Goal: Task Accomplishment & Management: Use online tool/utility

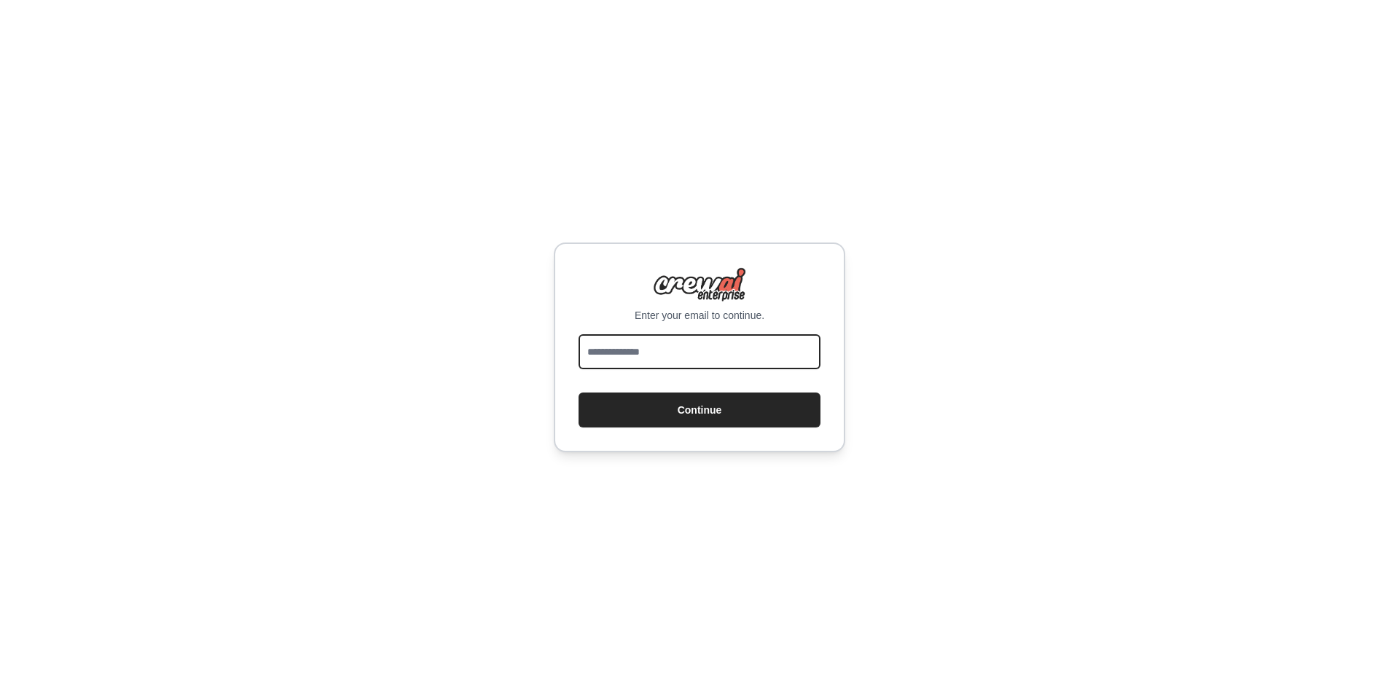
click at [630, 360] on input "email" at bounding box center [699, 351] width 242 height 35
type input "**********"
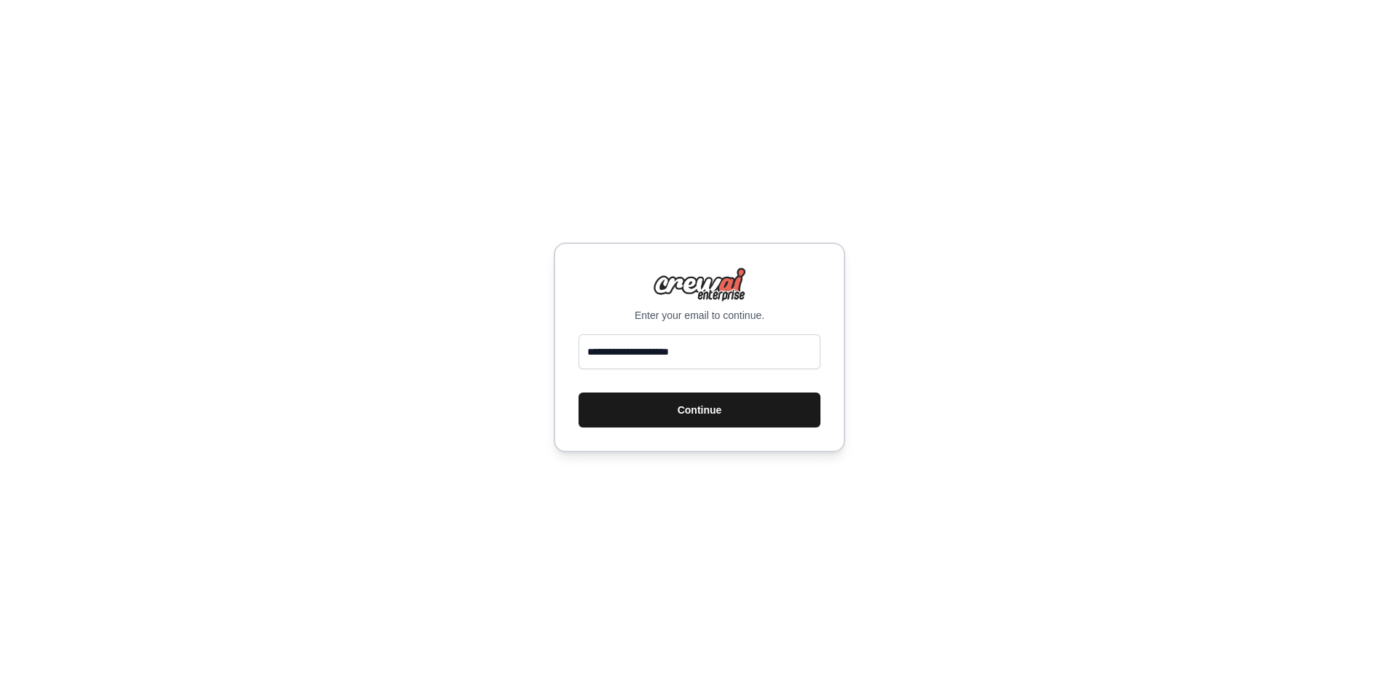
click at [693, 408] on button "Continue" at bounding box center [699, 410] width 242 height 35
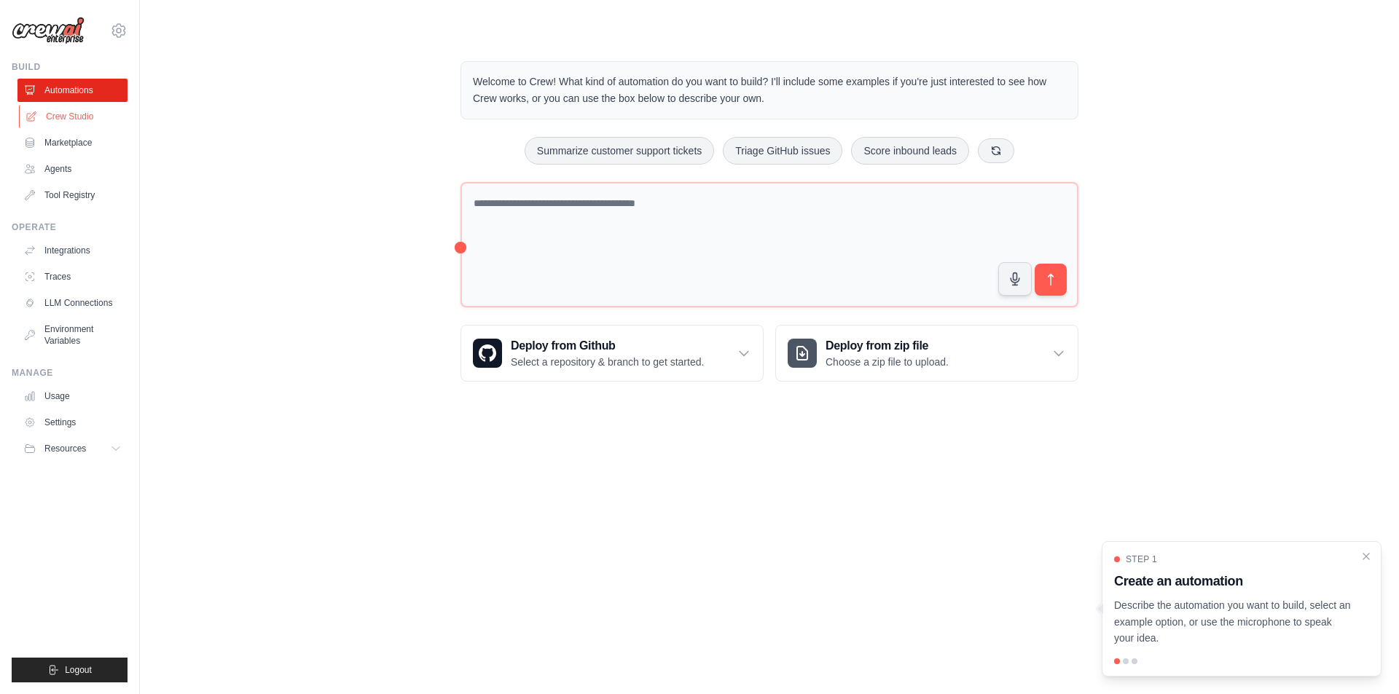
click at [77, 118] on link "Crew Studio" at bounding box center [74, 116] width 110 height 23
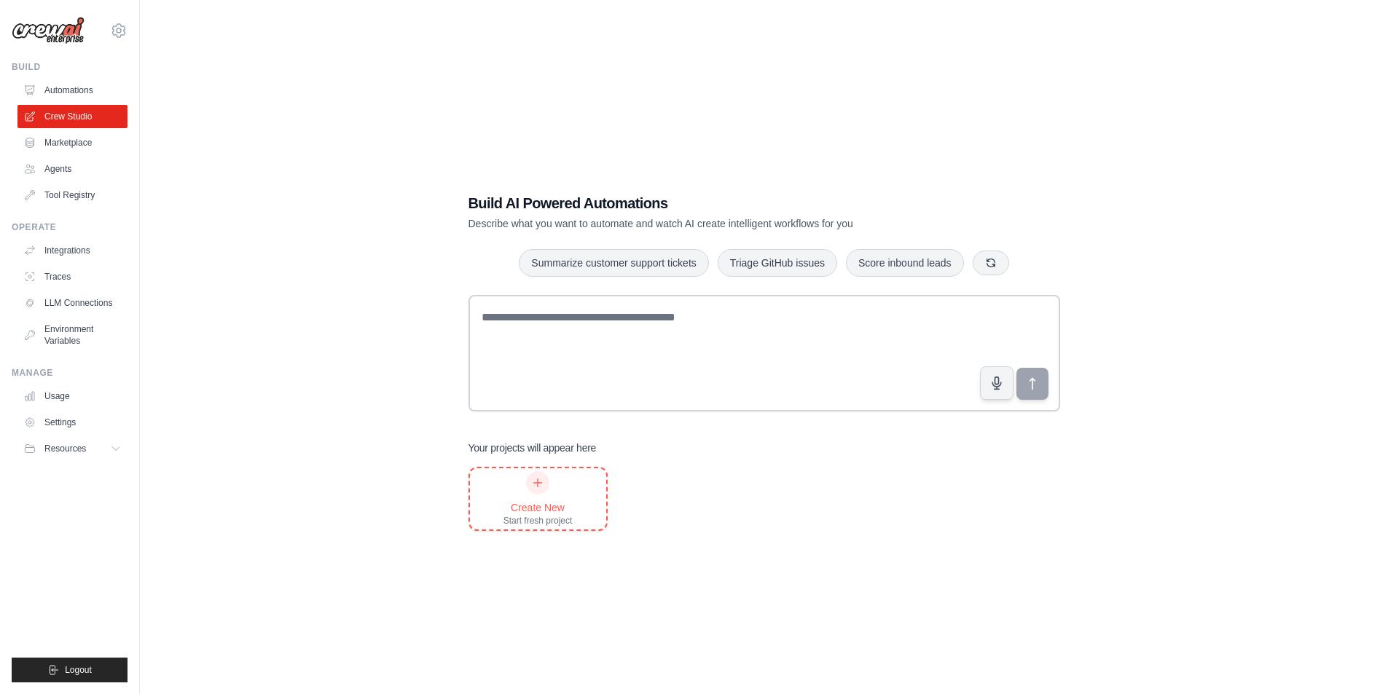
click at [534, 481] on icon at bounding box center [538, 483] width 12 height 12
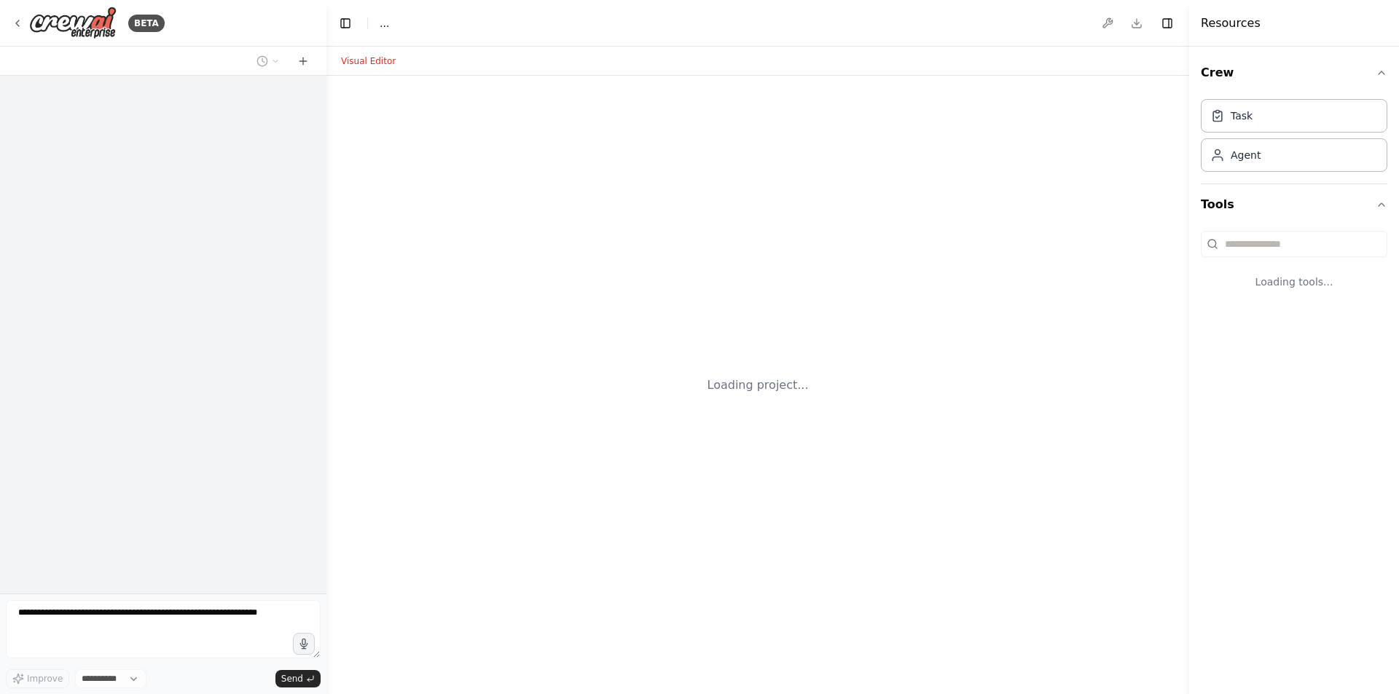
select select "****"
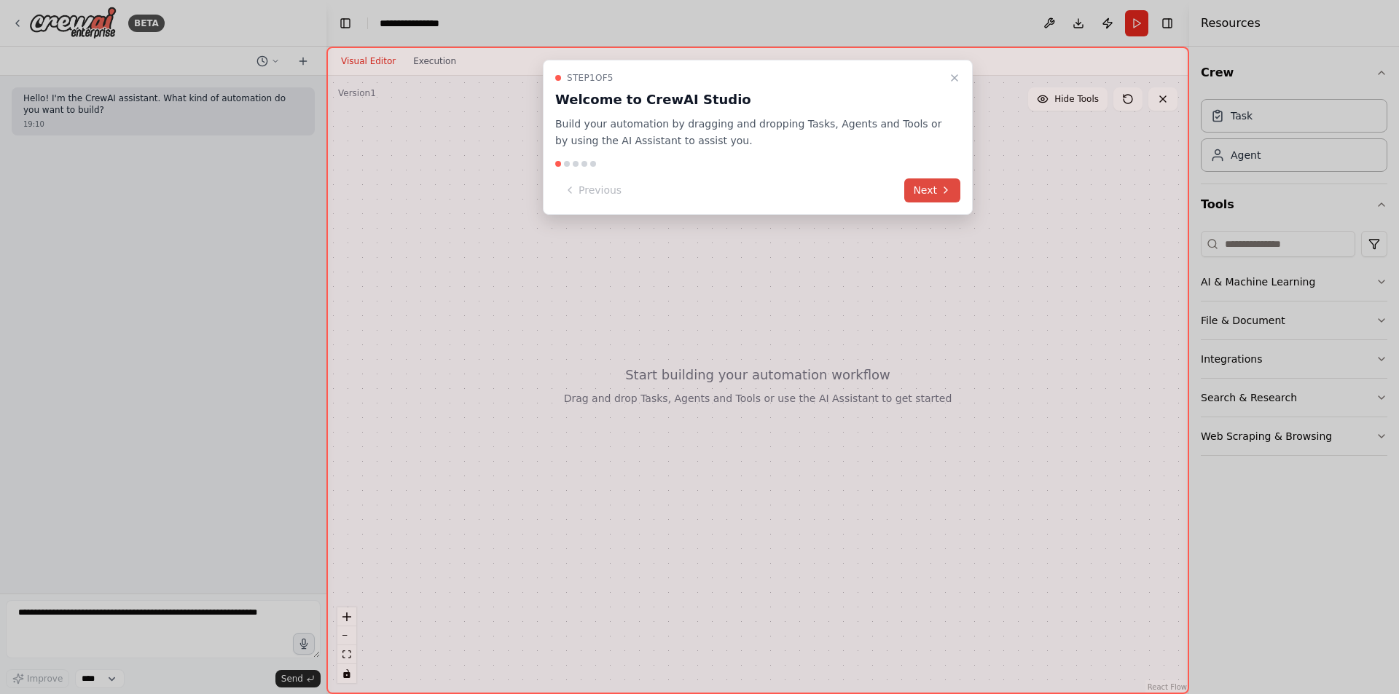
click at [932, 189] on button "Next" at bounding box center [932, 190] width 56 height 24
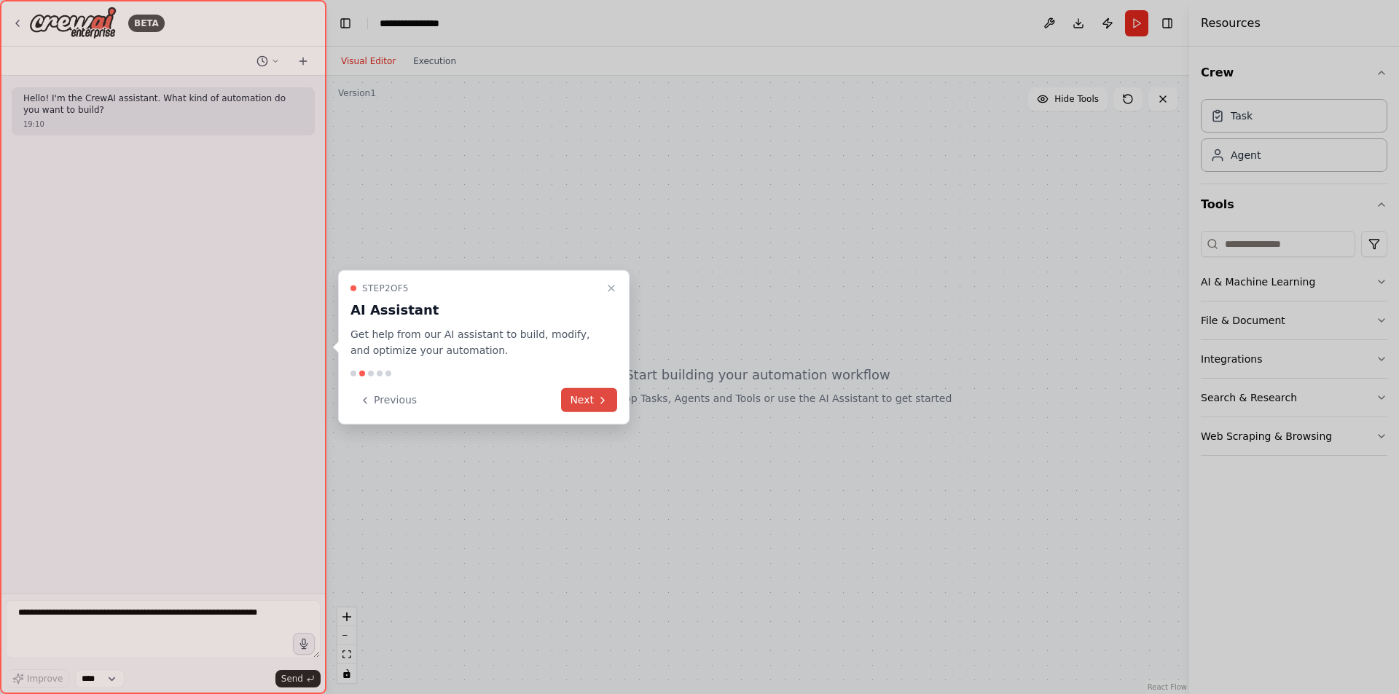
click at [592, 401] on button "Next" at bounding box center [589, 400] width 56 height 24
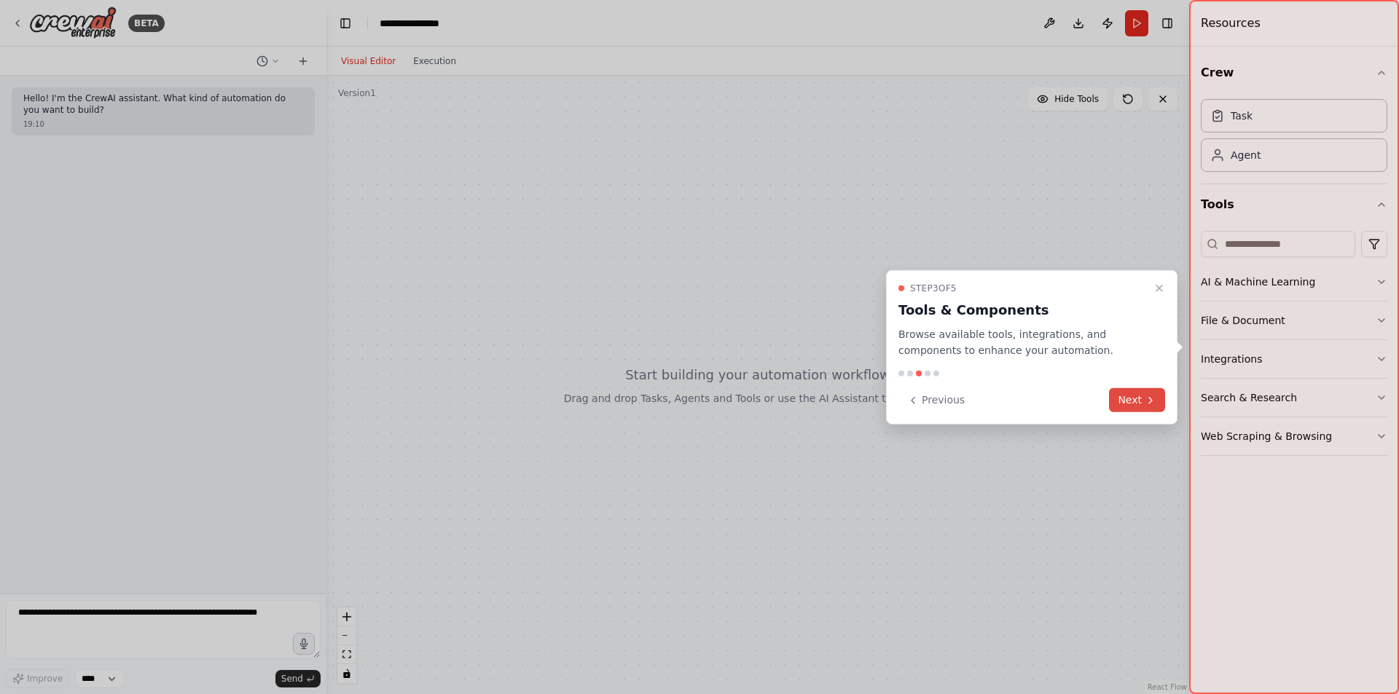
click at [1125, 404] on button "Next" at bounding box center [1137, 400] width 56 height 24
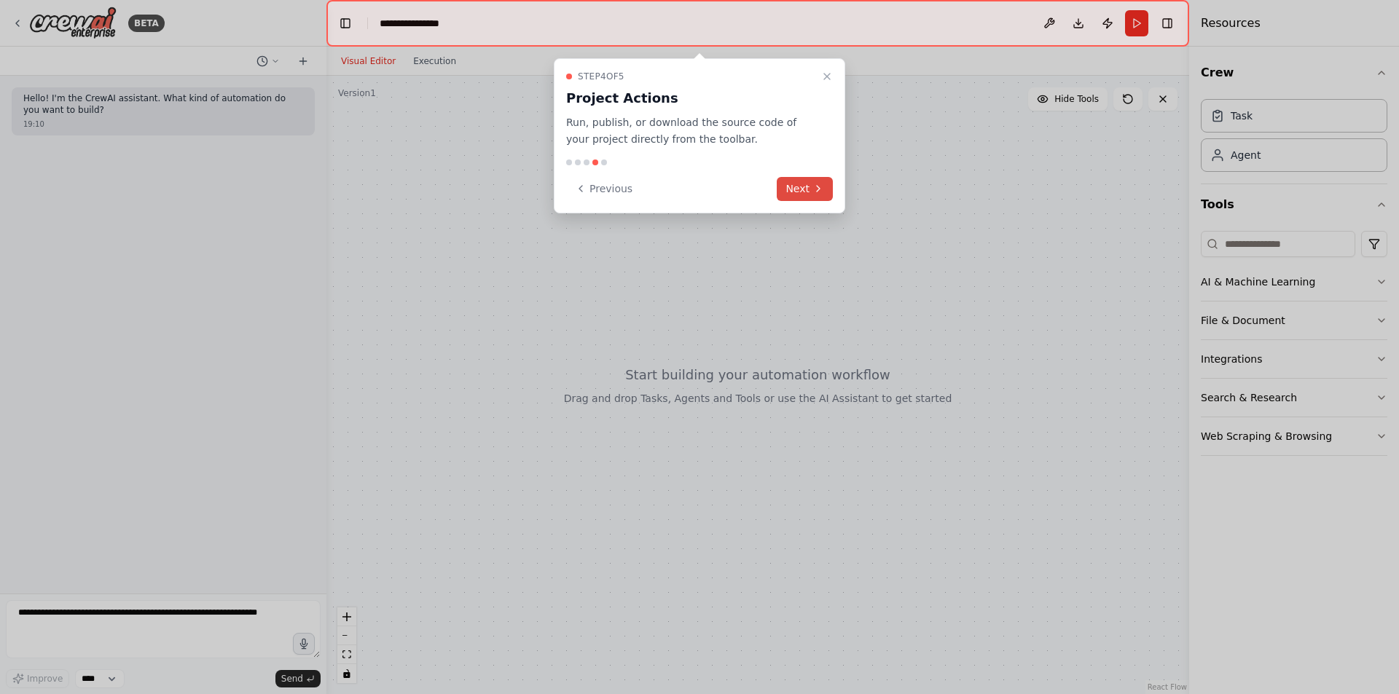
click at [809, 190] on button "Next" at bounding box center [804, 189] width 56 height 24
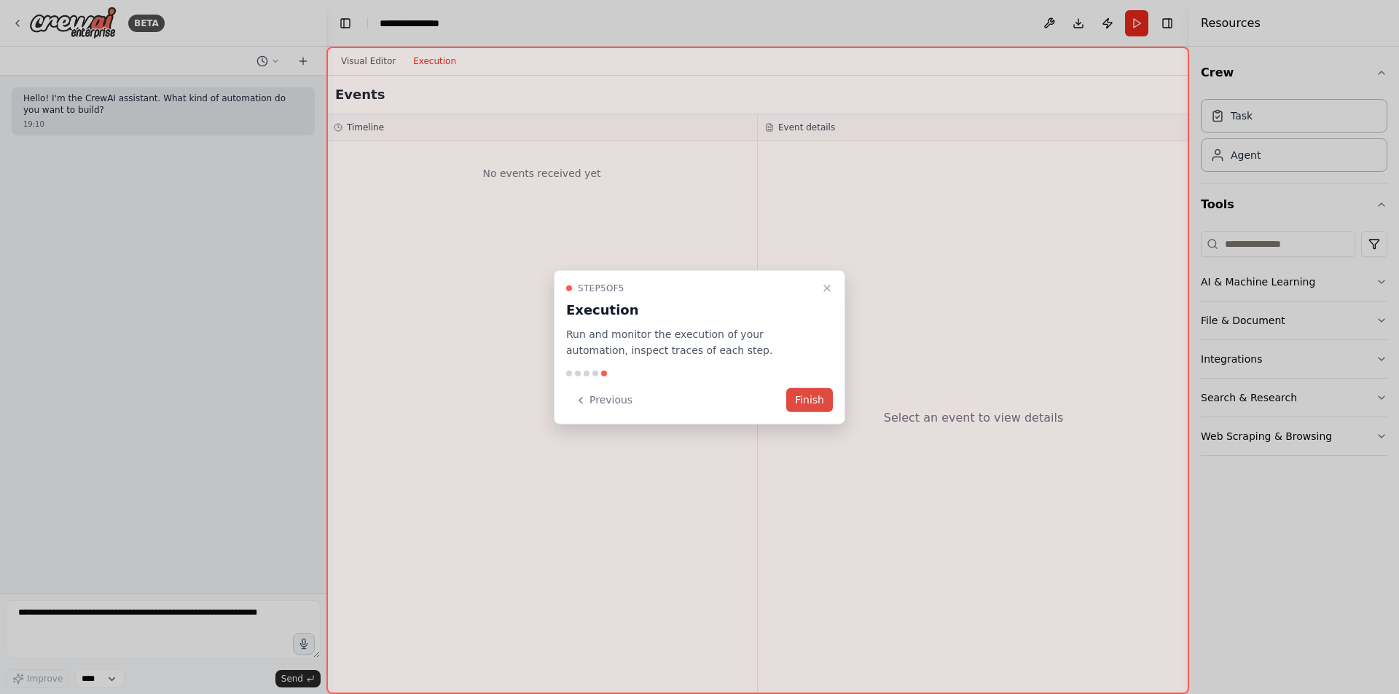
click at [803, 397] on button "Finish" at bounding box center [809, 400] width 47 height 24
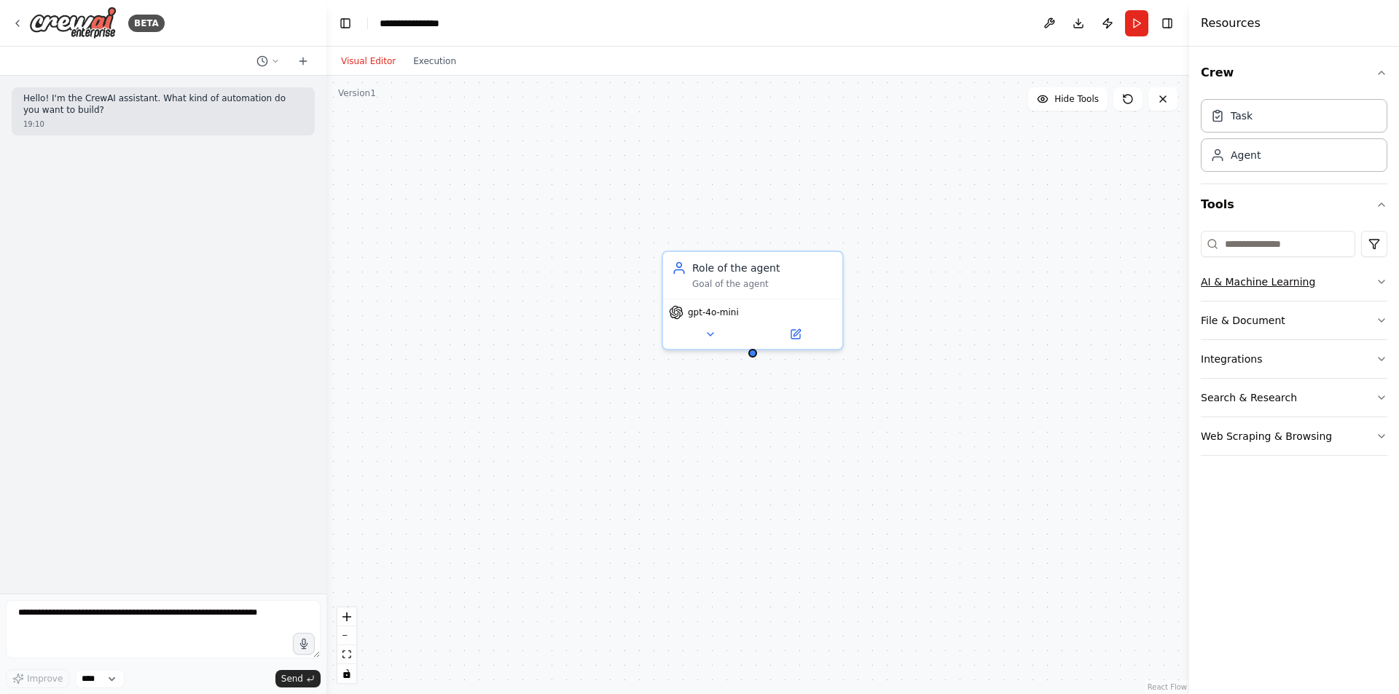
click at [1264, 282] on button "AI & Machine Learning" at bounding box center [1293, 282] width 186 height 38
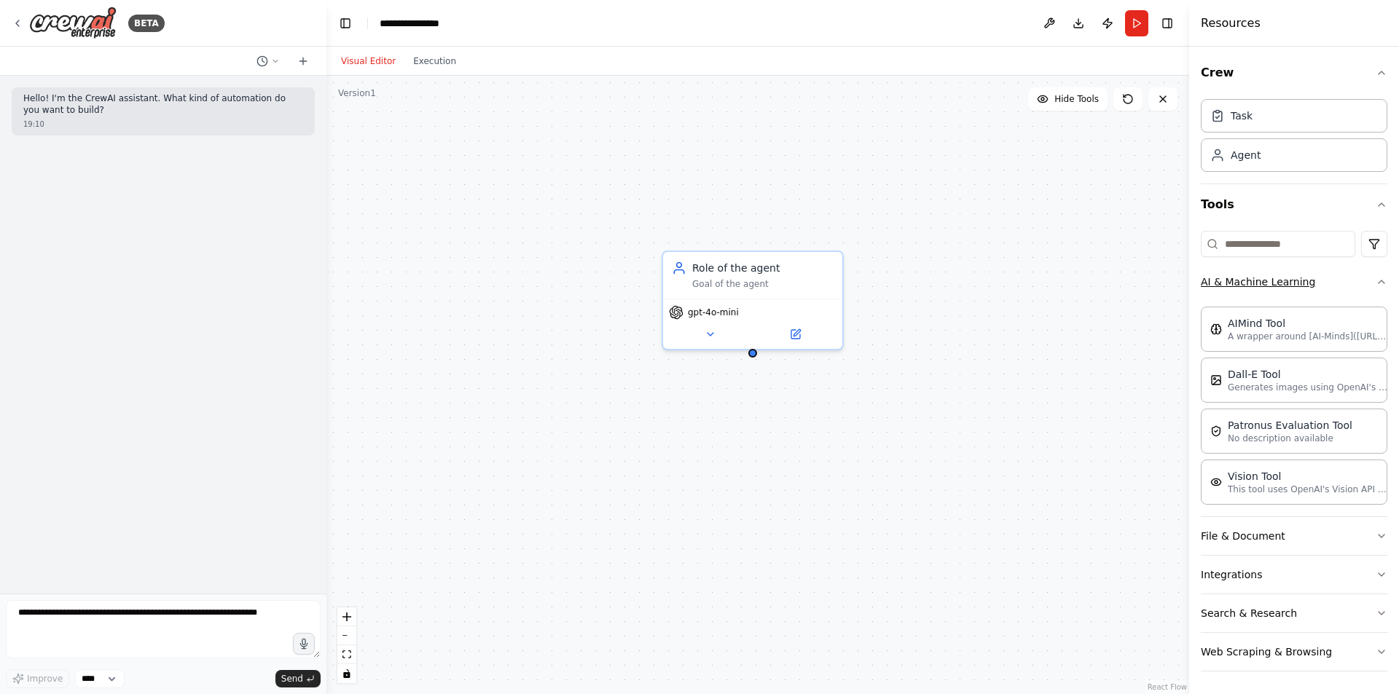
click at [1264, 282] on button "AI & Machine Learning" at bounding box center [1293, 282] width 186 height 38
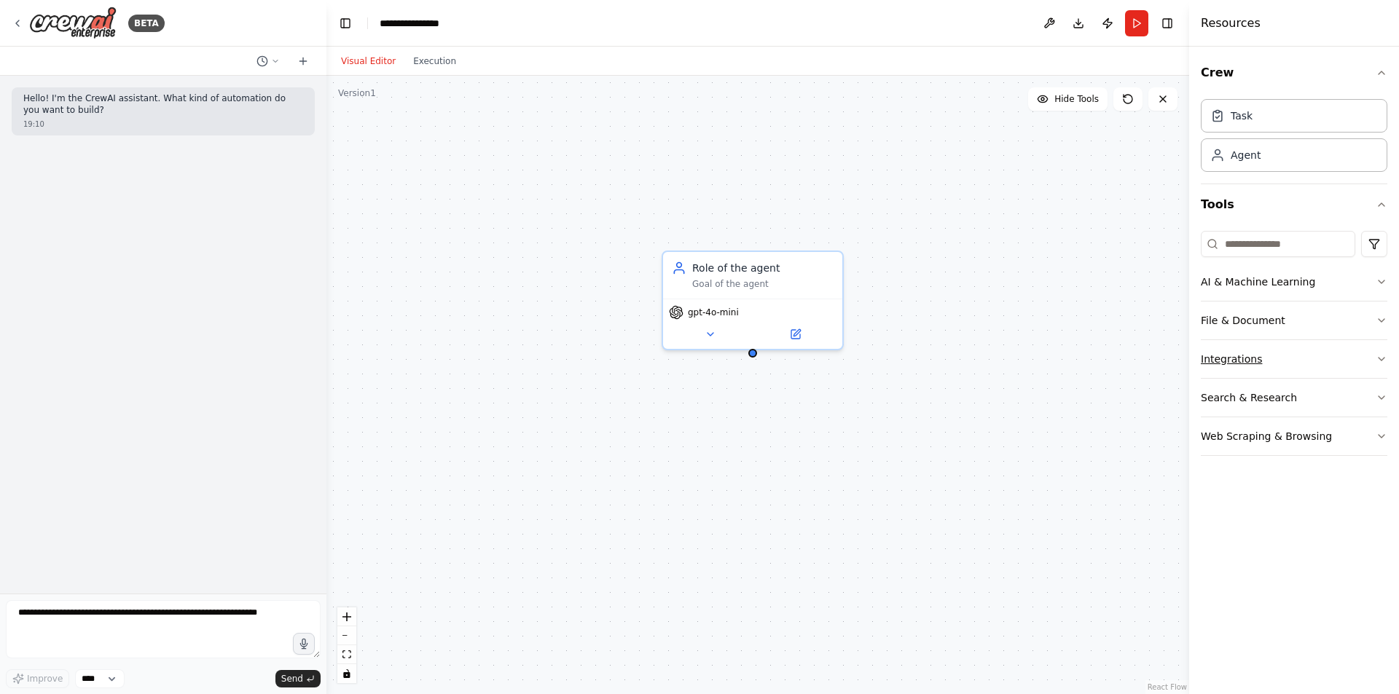
click at [1256, 357] on button "Integrations" at bounding box center [1293, 359] width 186 height 38
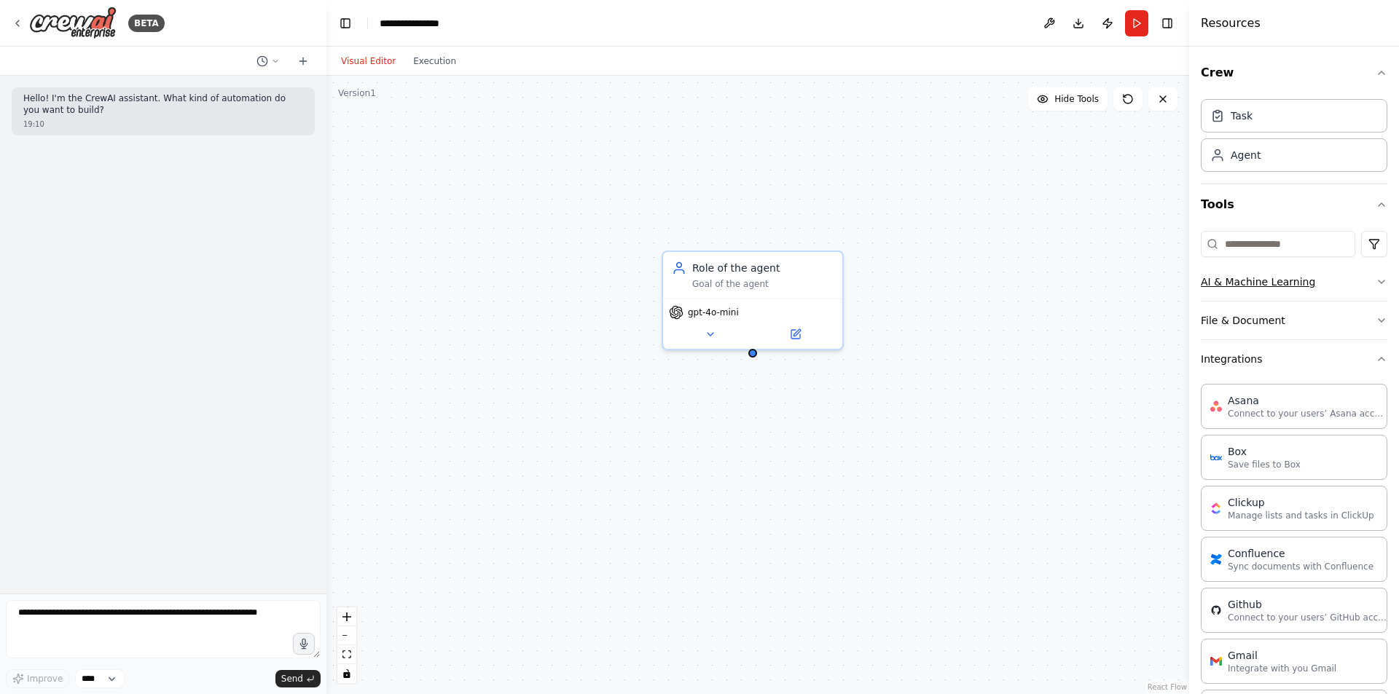
click at [1279, 283] on button "AI & Machine Learning" at bounding box center [1293, 282] width 186 height 38
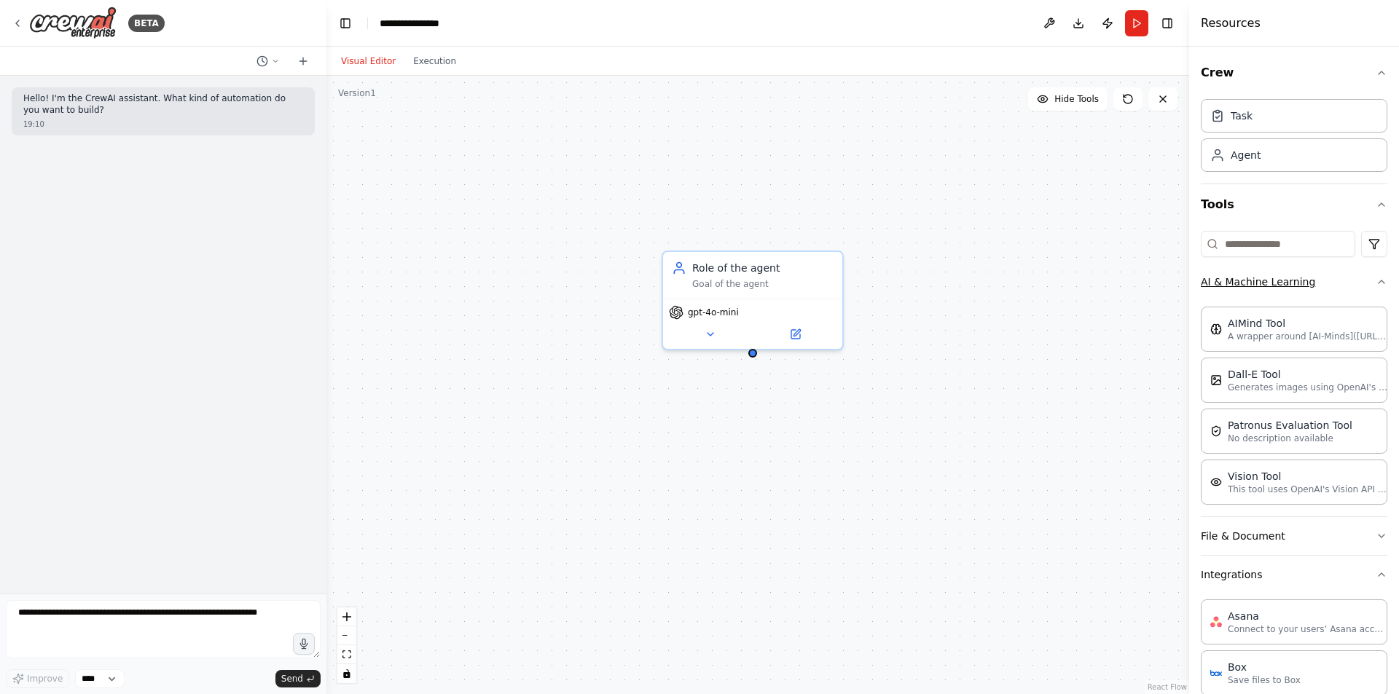
click at [1279, 283] on button "AI & Machine Learning" at bounding box center [1293, 282] width 186 height 38
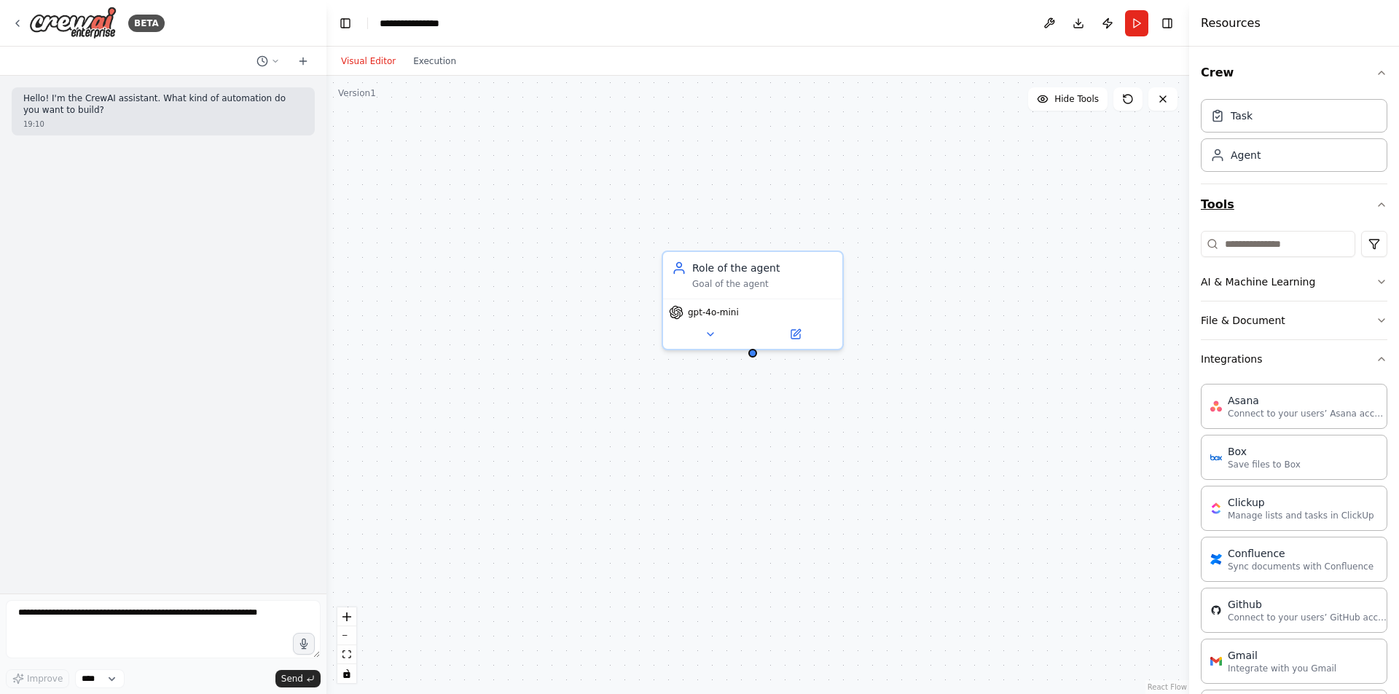
click at [1238, 200] on button "Tools" at bounding box center [1293, 204] width 186 height 41
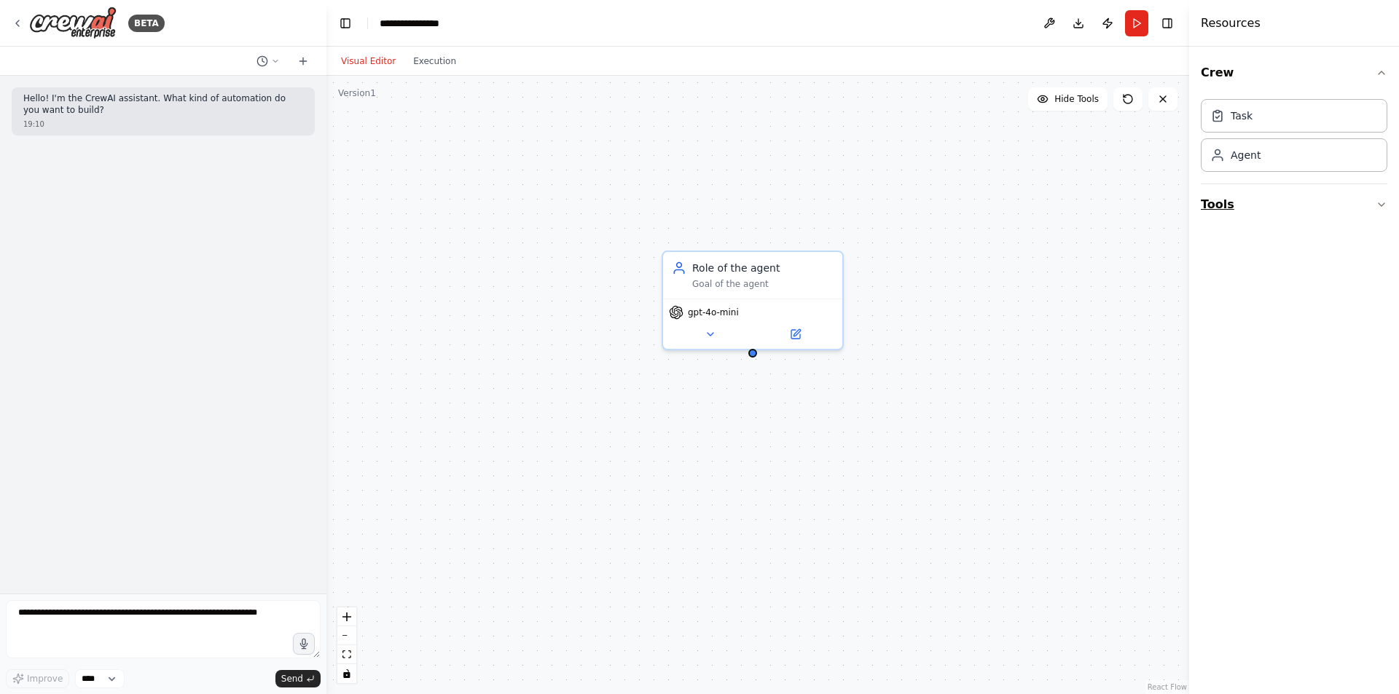
click at [1238, 202] on button "Tools" at bounding box center [1293, 204] width 186 height 41
click at [1246, 245] on input at bounding box center [1277, 244] width 154 height 26
drag, startPoint x: 1269, startPoint y: 247, endPoint x: 1183, endPoint y: 245, distance: 86.0
click at [1189, 245] on div "Resources Crew Task Agent Tools ******* No tools found" at bounding box center [1294, 347] width 210 height 694
click at [1243, 241] on input "*******" at bounding box center [1277, 244] width 154 height 26
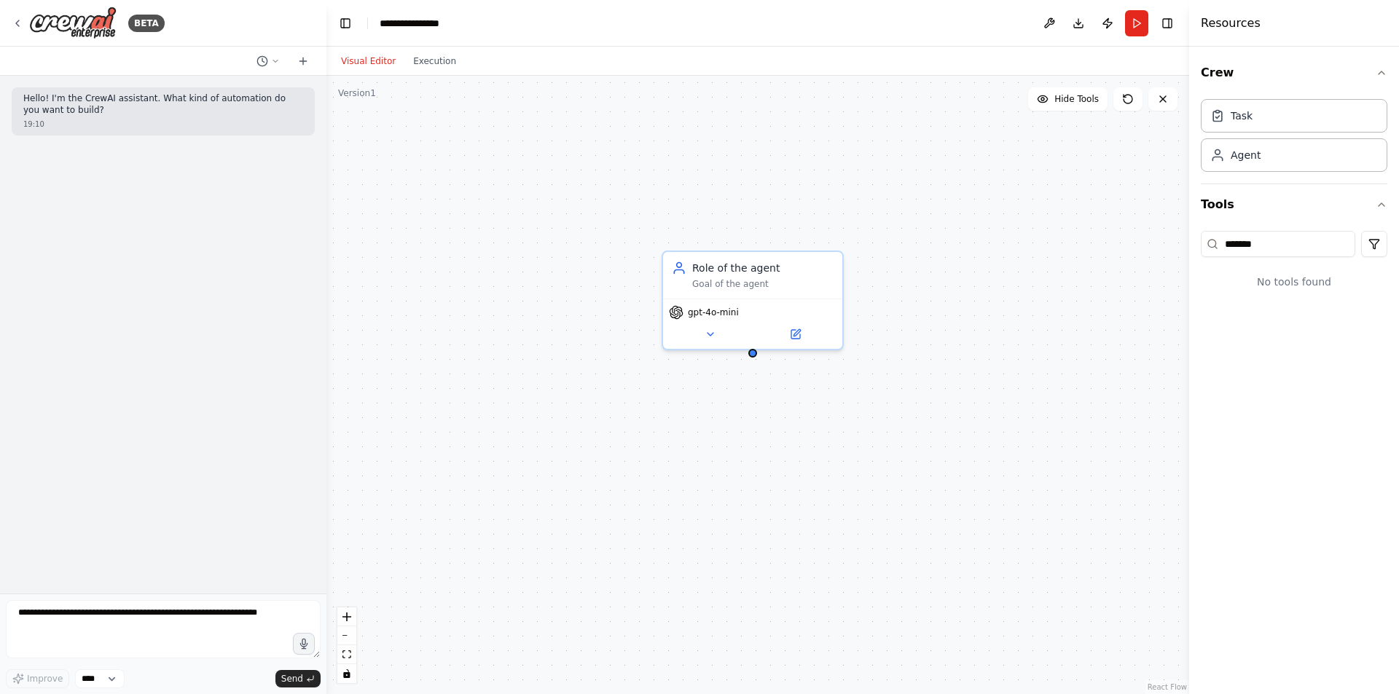
type input "******"
drag, startPoint x: 1295, startPoint y: 236, endPoint x: 1168, endPoint y: 256, distance: 129.1
click at [1168, 256] on div "**********" at bounding box center [699, 347] width 1399 height 694
click at [1243, 122] on div "Task" at bounding box center [1241, 115] width 22 height 15
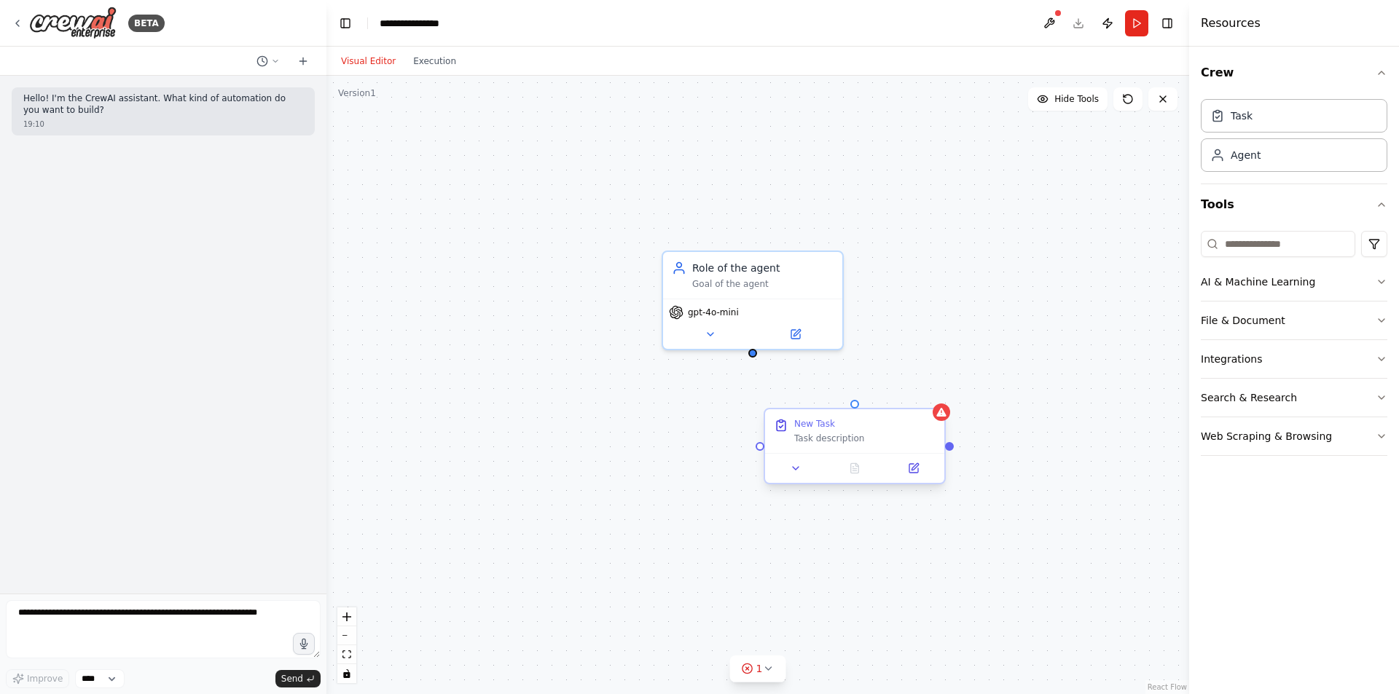
click at [854, 433] on div "Task description" at bounding box center [864, 439] width 141 height 12
click at [934, 396] on icon at bounding box center [933, 396] width 9 height 9
click at [901, 394] on button "Confirm" at bounding box center [892, 396] width 52 height 17
drag, startPoint x: 751, startPoint y: 353, endPoint x: 765, endPoint y: 461, distance: 108.7
click at [765, 461] on div "Role of the agent Goal of the agent gpt-4o-mini" at bounding box center [757, 385] width 862 height 618
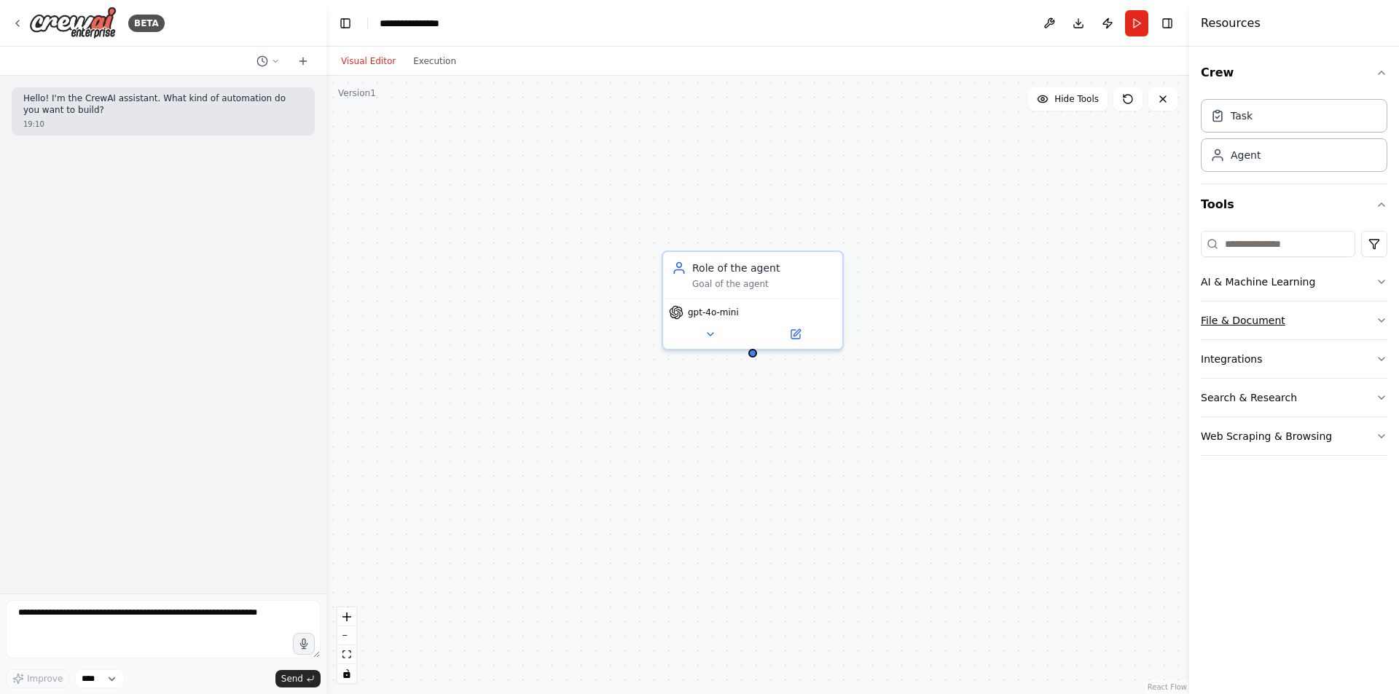
click at [1280, 319] on button "File & Document" at bounding box center [1293, 321] width 186 height 38
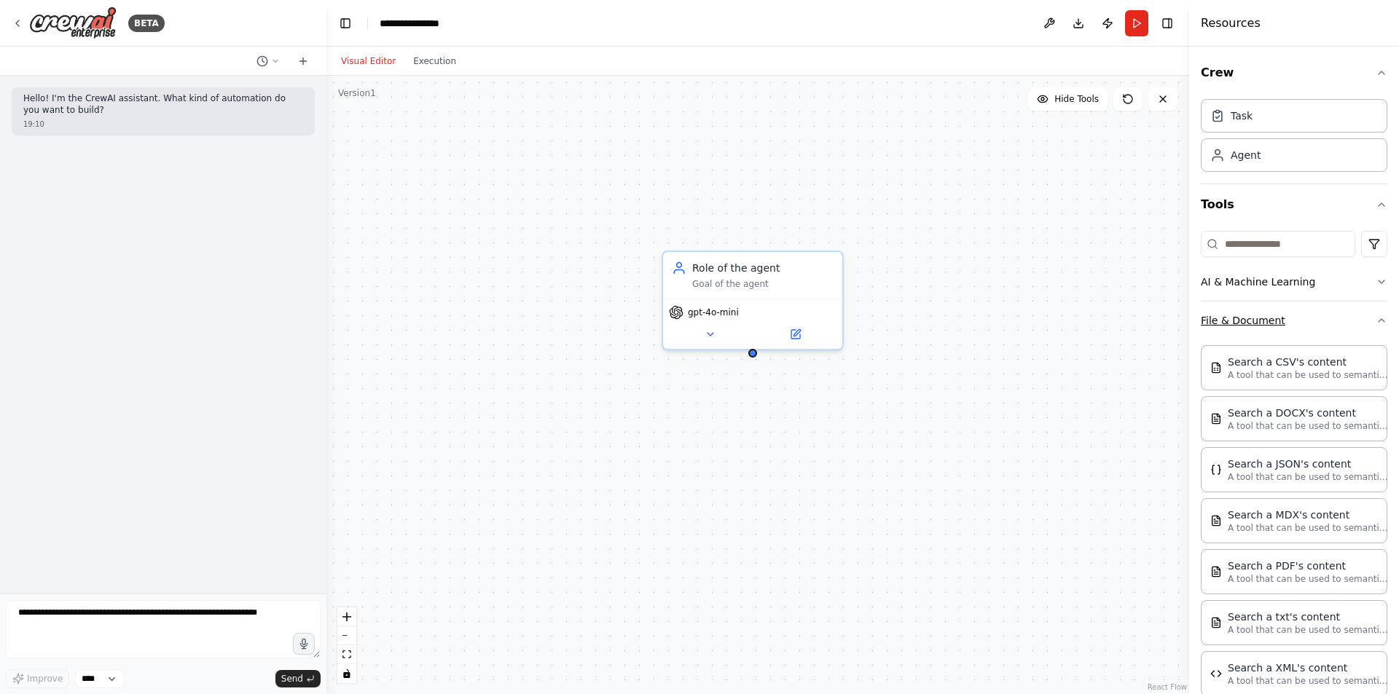
click at [1280, 319] on button "File & Document" at bounding box center [1293, 321] width 186 height 38
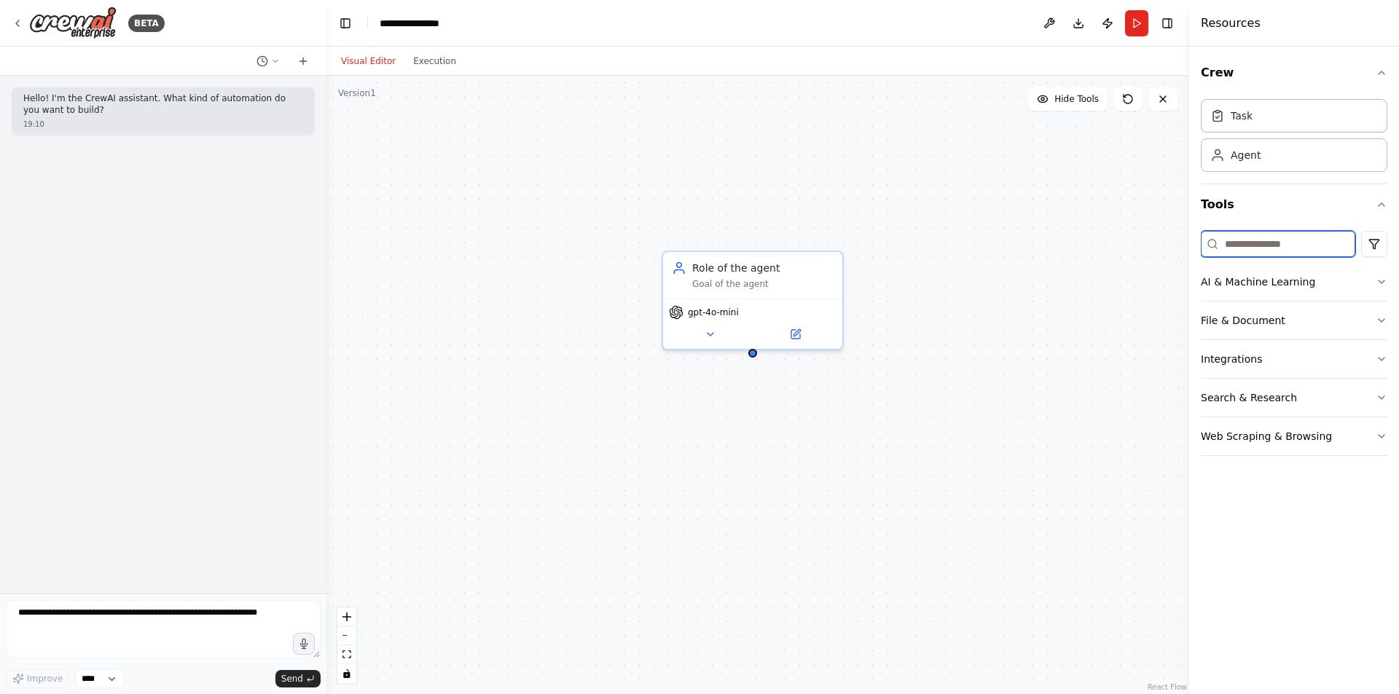
click at [1257, 237] on input at bounding box center [1277, 244] width 154 height 26
type input "****"
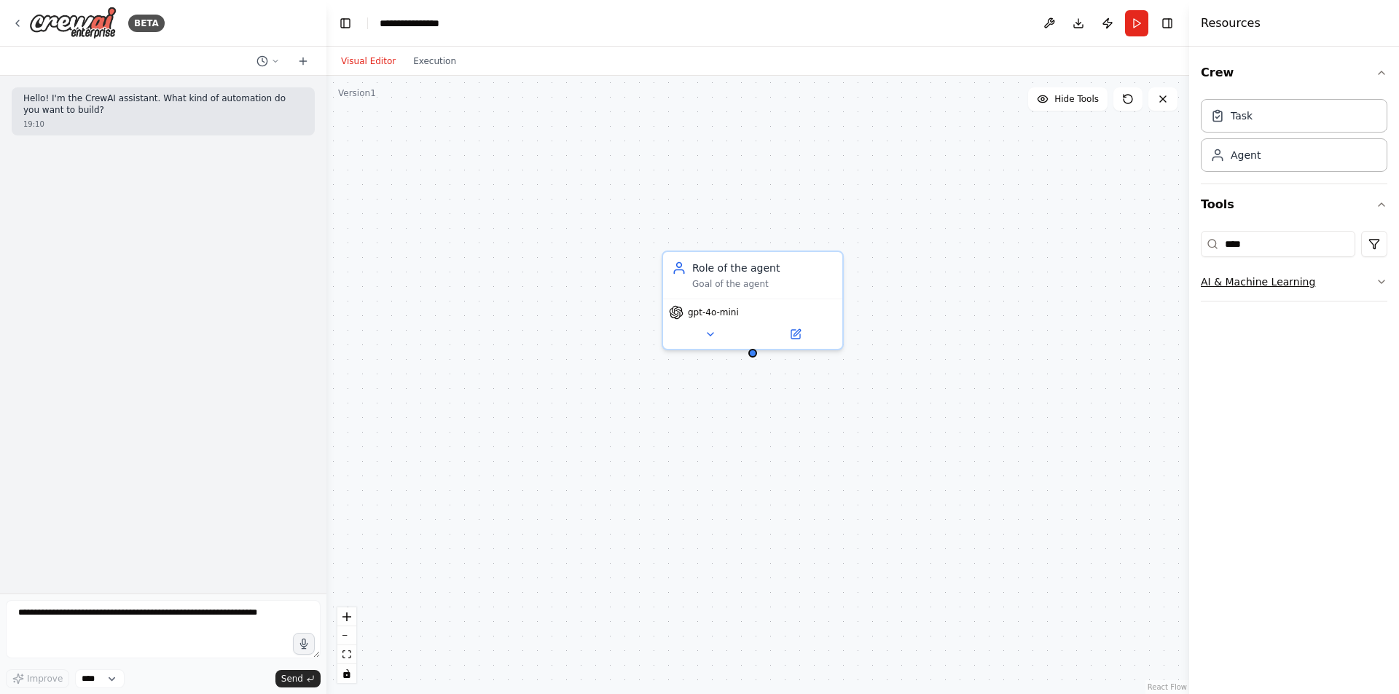
click at [1278, 284] on button "AI & Machine Learning" at bounding box center [1293, 282] width 186 height 38
drag, startPoint x: 1265, startPoint y: 245, endPoint x: 1197, endPoint y: 245, distance: 67.0
click at [1197, 245] on div "Crew Task Agent Tools **** AI & Machine Learning AIMind Tool A wrapper around […" at bounding box center [1294, 371] width 210 height 648
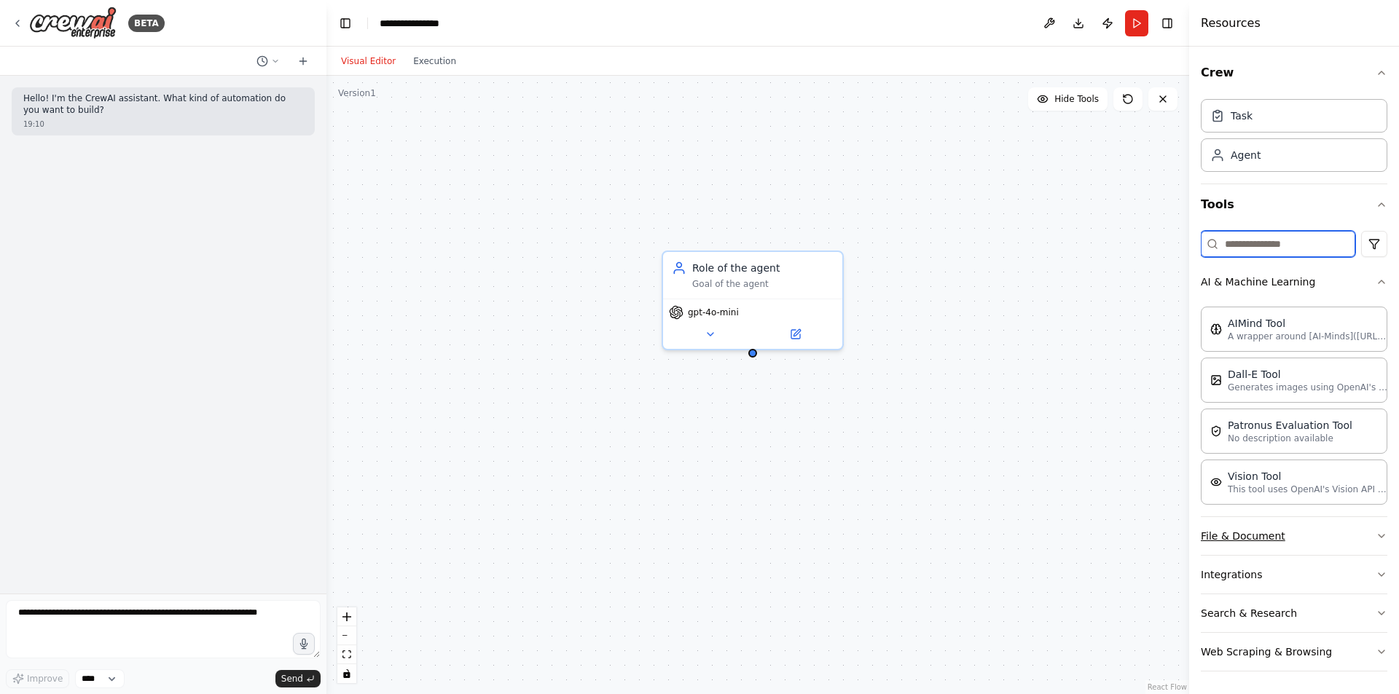
scroll to position [1, 0]
click at [1283, 658] on button "Web Scraping & Browsing" at bounding box center [1293, 651] width 186 height 38
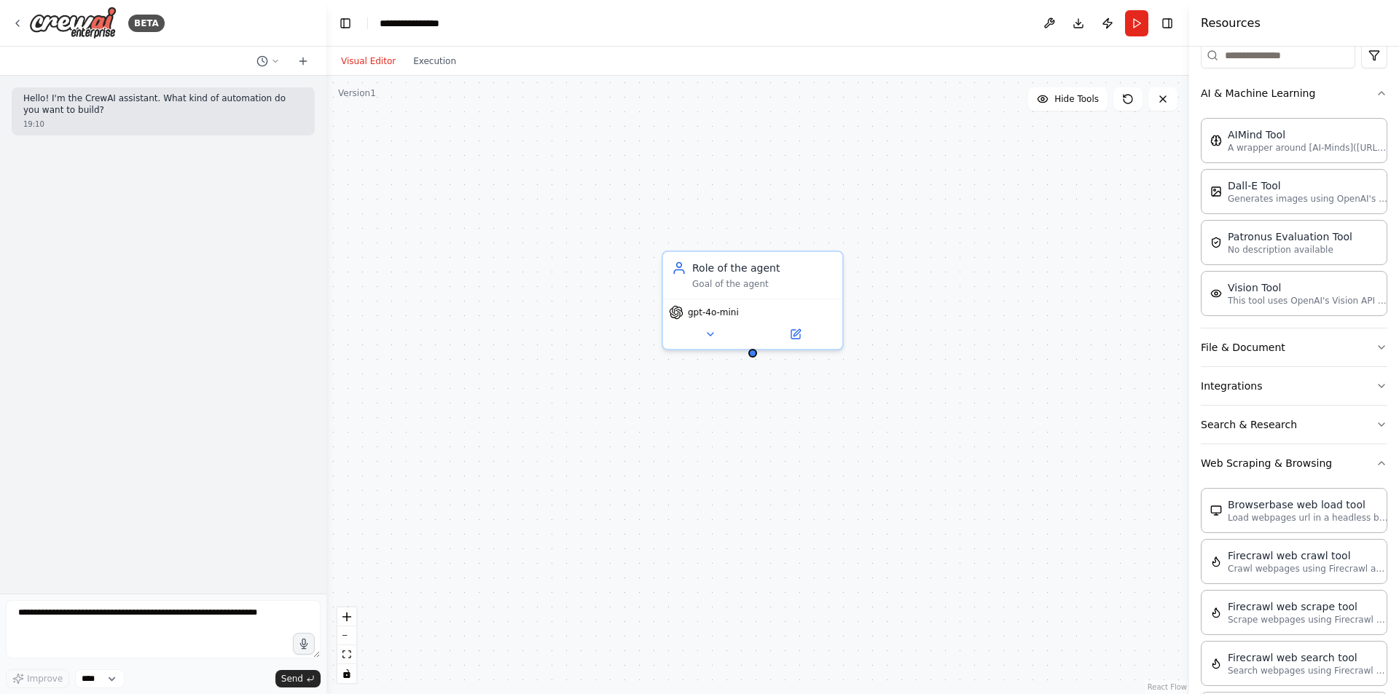
scroll to position [187, 0]
click at [1272, 426] on button "Search & Research" at bounding box center [1293, 426] width 186 height 38
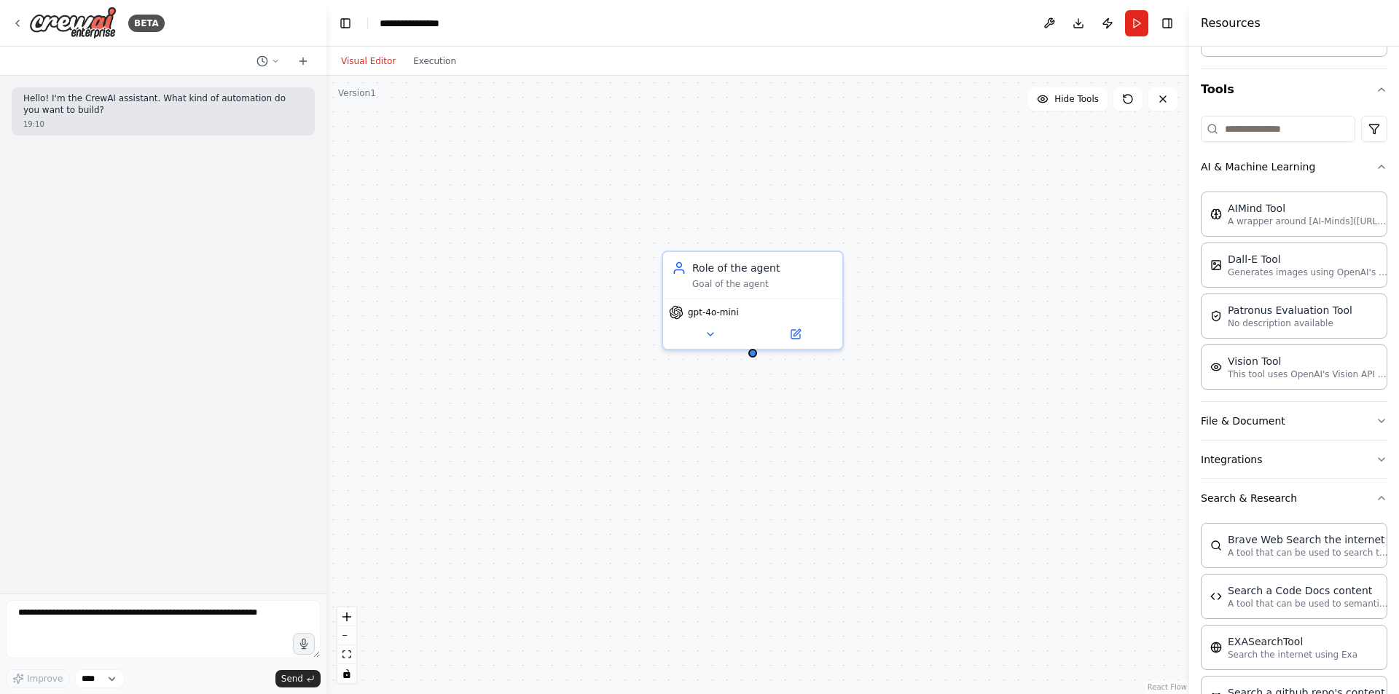
scroll to position [114, 0]
click at [1278, 427] on button "File & Document" at bounding box center [1293, 422] width 186 height 38
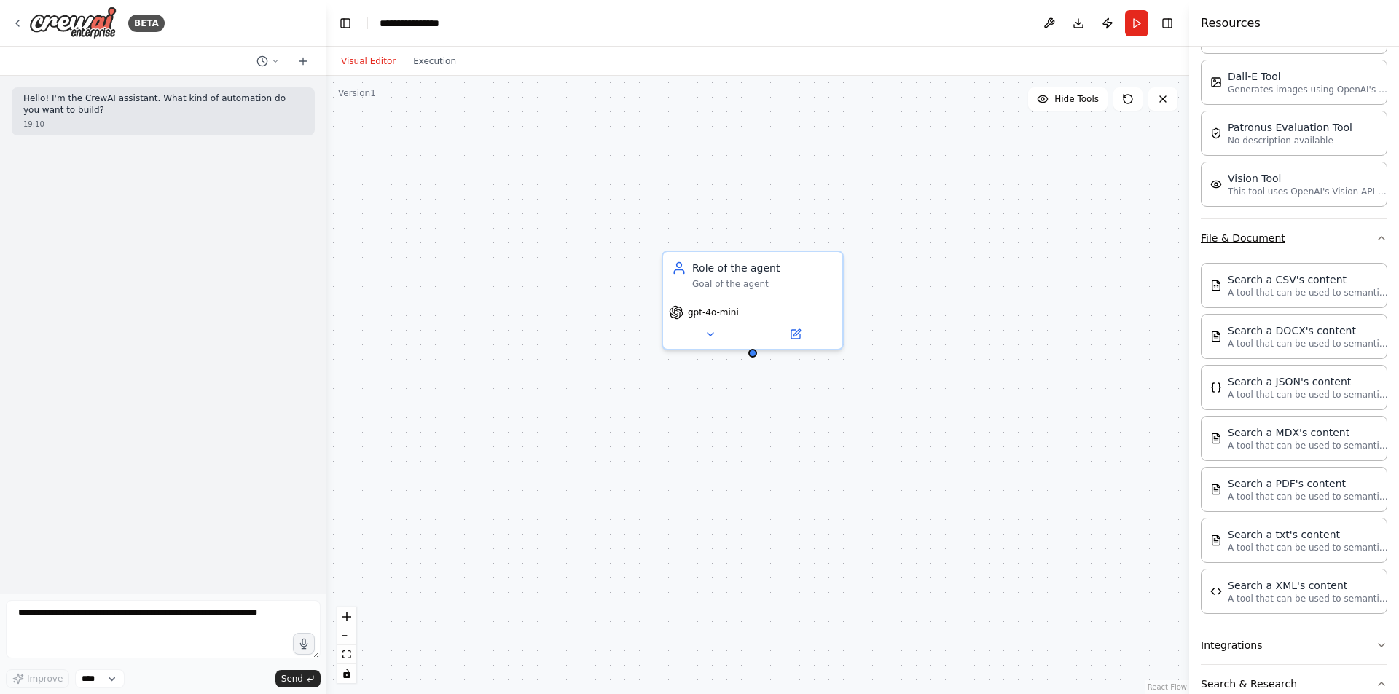
scroll to position [333, 0]
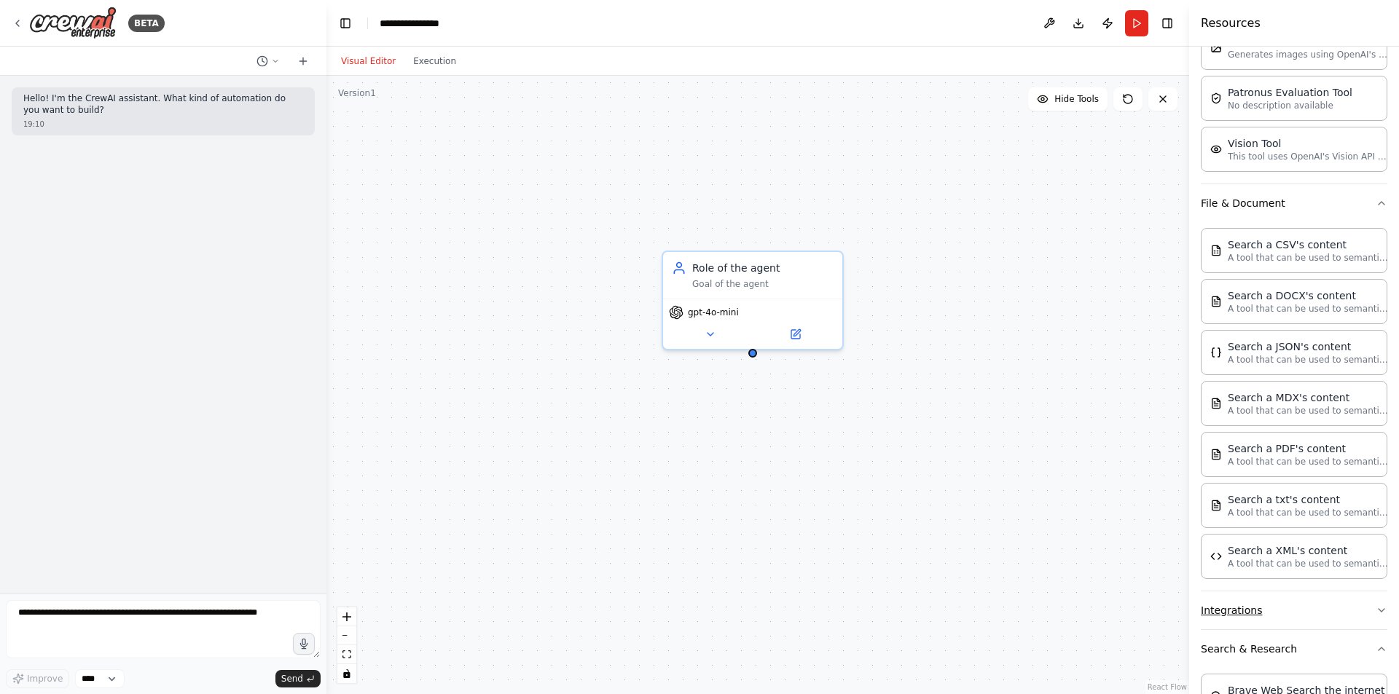
click at [1246, 614] on button "Integrations" at bounding box center [1293, 610] width 186 height 38
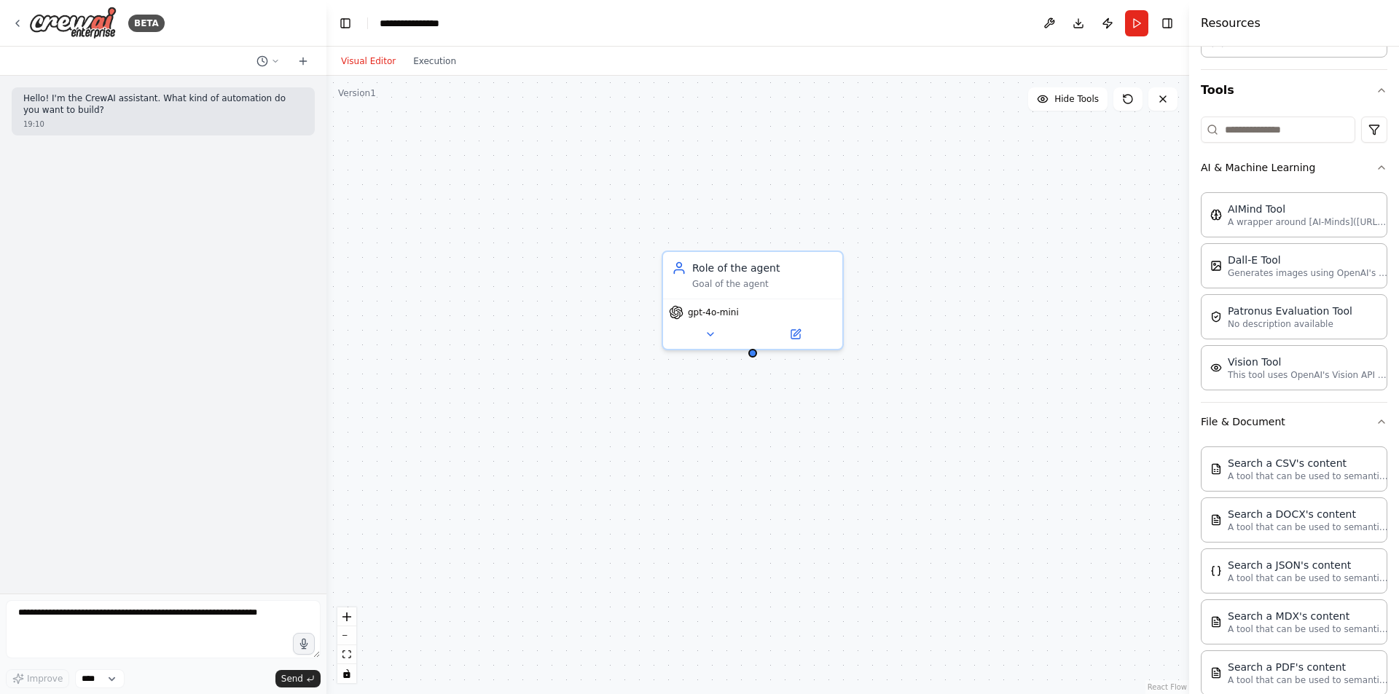
scroll to position [0, 0]
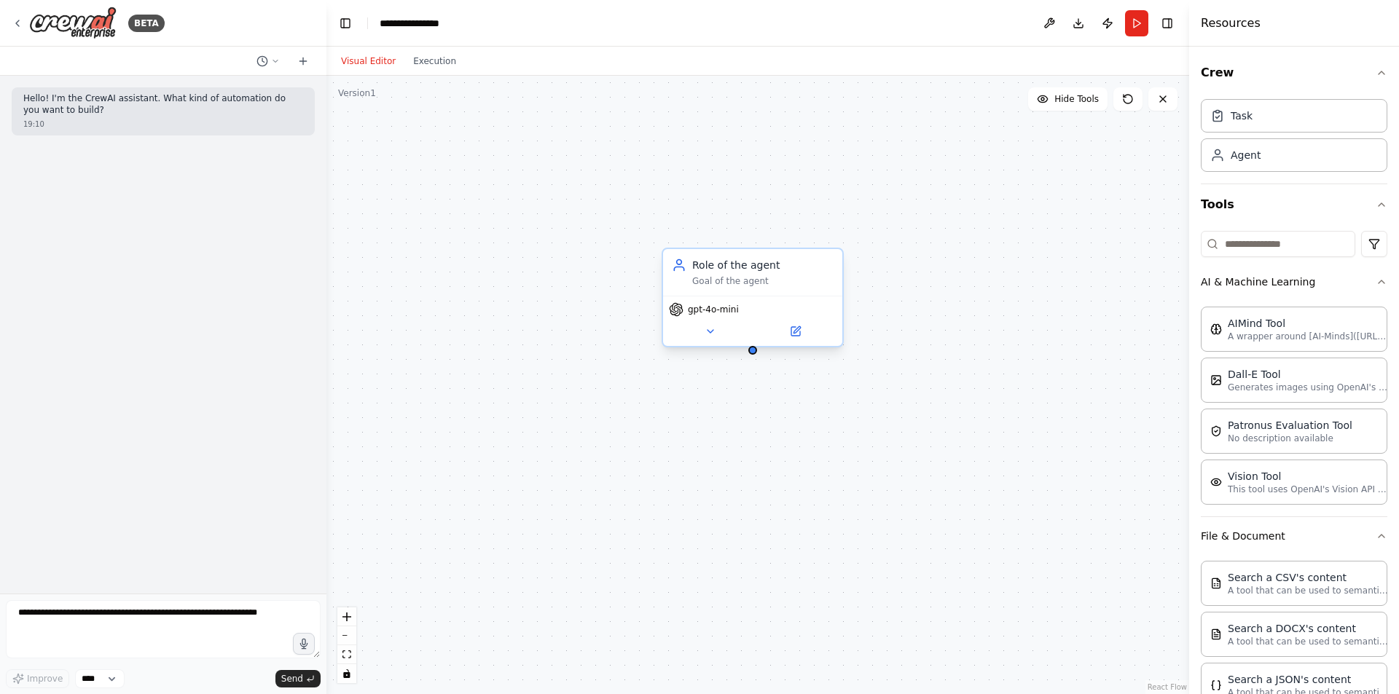
click at [736, 276] on div "Goal of the agent" at bounding box center [762, 281] width 141 height 12
click at [710, 334] on icon at bounding box center [710, 332] width 12 height 12
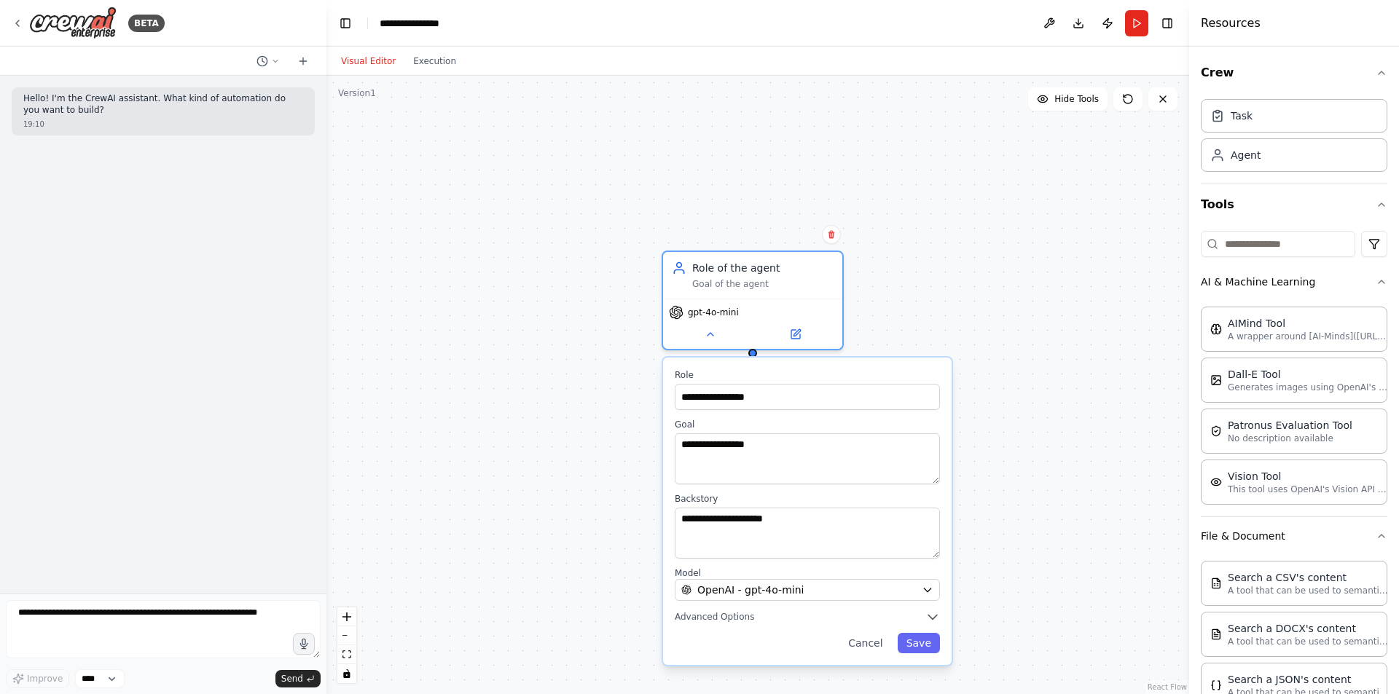
click at [1080, 216] on div "**********" at bounding box center [757, 385] width 862 height 618
click at [1375, 203] on icon "button" at bounding box center [1381, 205] width 12 height 12
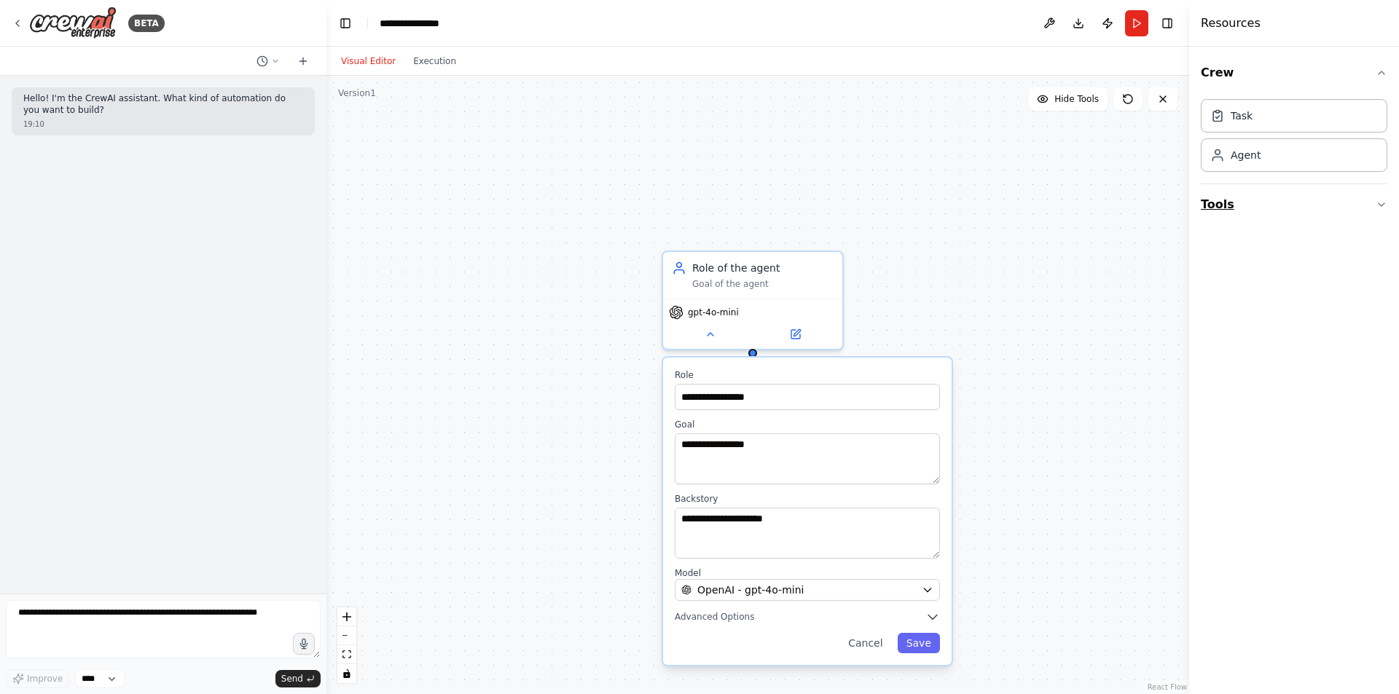
click at [1369, 203] on button "Tools" at bounding box center [1293, 204] width 186 height 41
click at [1254, 361] on button "Integrations" at bounding box center [1293, 359] width 186 height 38
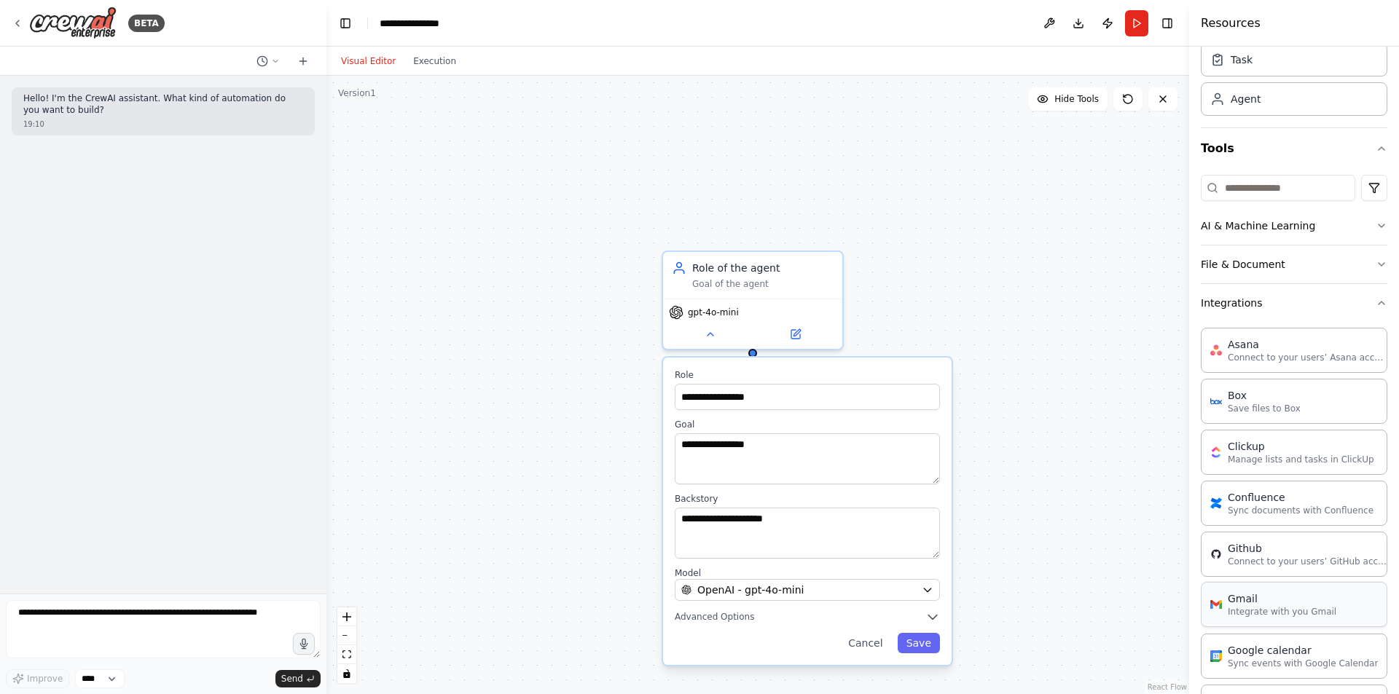
scroll to position [146, 0]
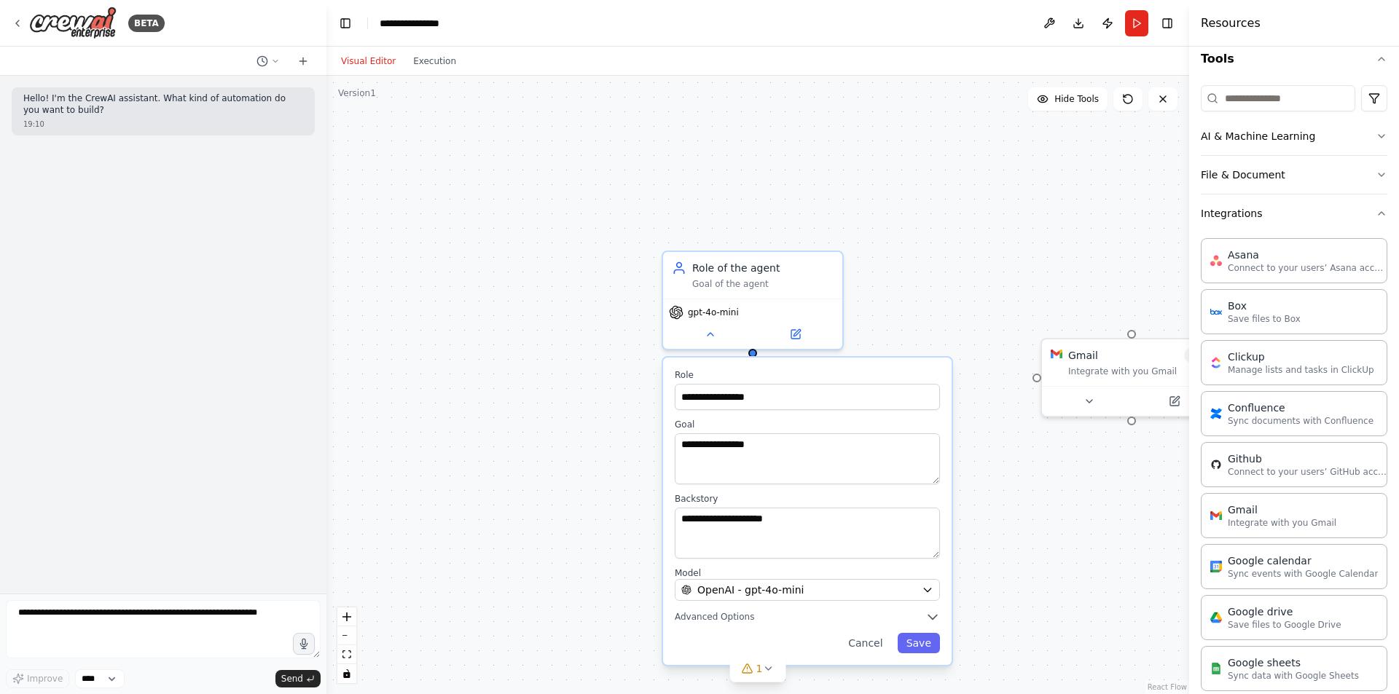
click at [1008, 321] on div "**********" at bounding box center [757, 385] width 862 height 618
click at [709, 330] on icon at bounding box center [710, 332] width 12 height 12
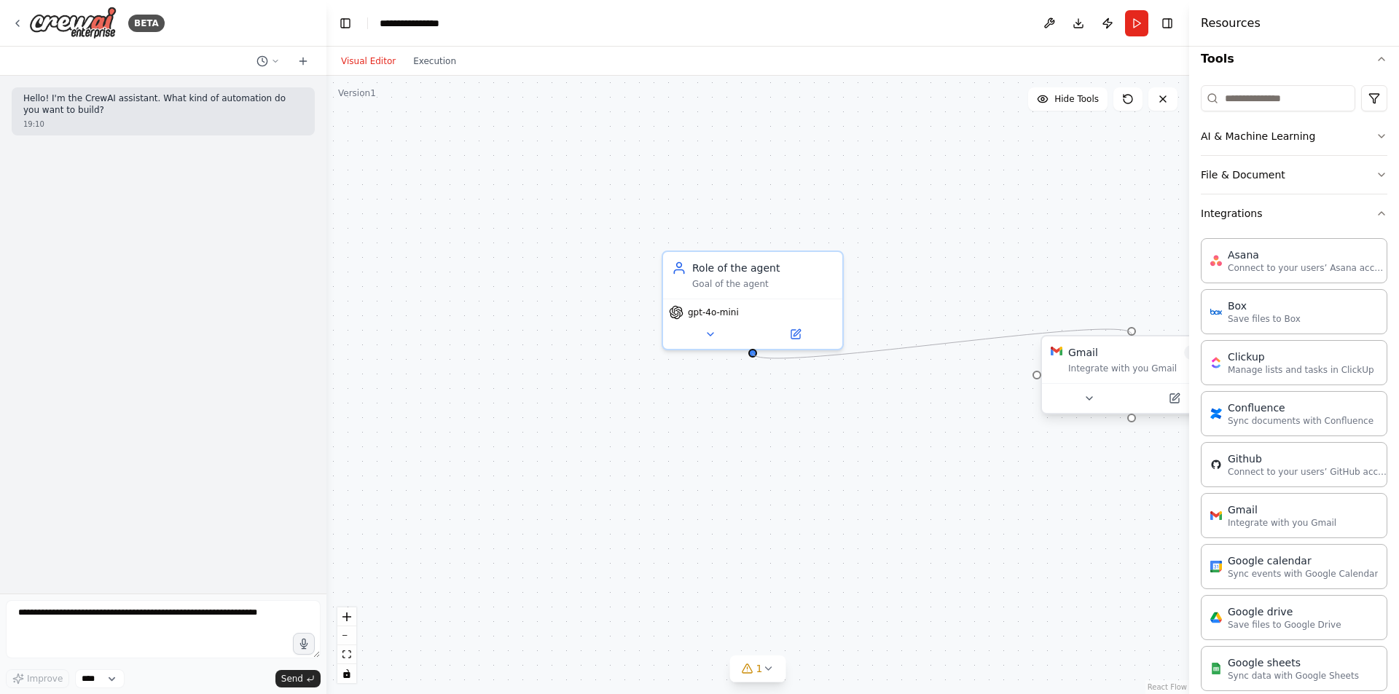
drag, startPoint x: 753, startPoint y: 353, endPoint x: 1135, endPoint y: 336, distance: 382.0
click at [1135, 336] on div "Role of the agent Goal of the agent gpt-4o-mini Gmail 0 of 9 Integrate with you…" at bounding box center [757, 385] width 862 height 618
drag, startPoint x: 1109, startPoint y: 382, endPoint x: 853, endPoint y: 476, distance: 273.3
click at [853, 476] on div "Gmail 0 of 9 Integrate with you Gmail" at bounding box center [863, 461] width 144 height 29
click at [848, 473] on div "Gmail 0 of 9" at bounding box center [863, 469] width 144 height 15
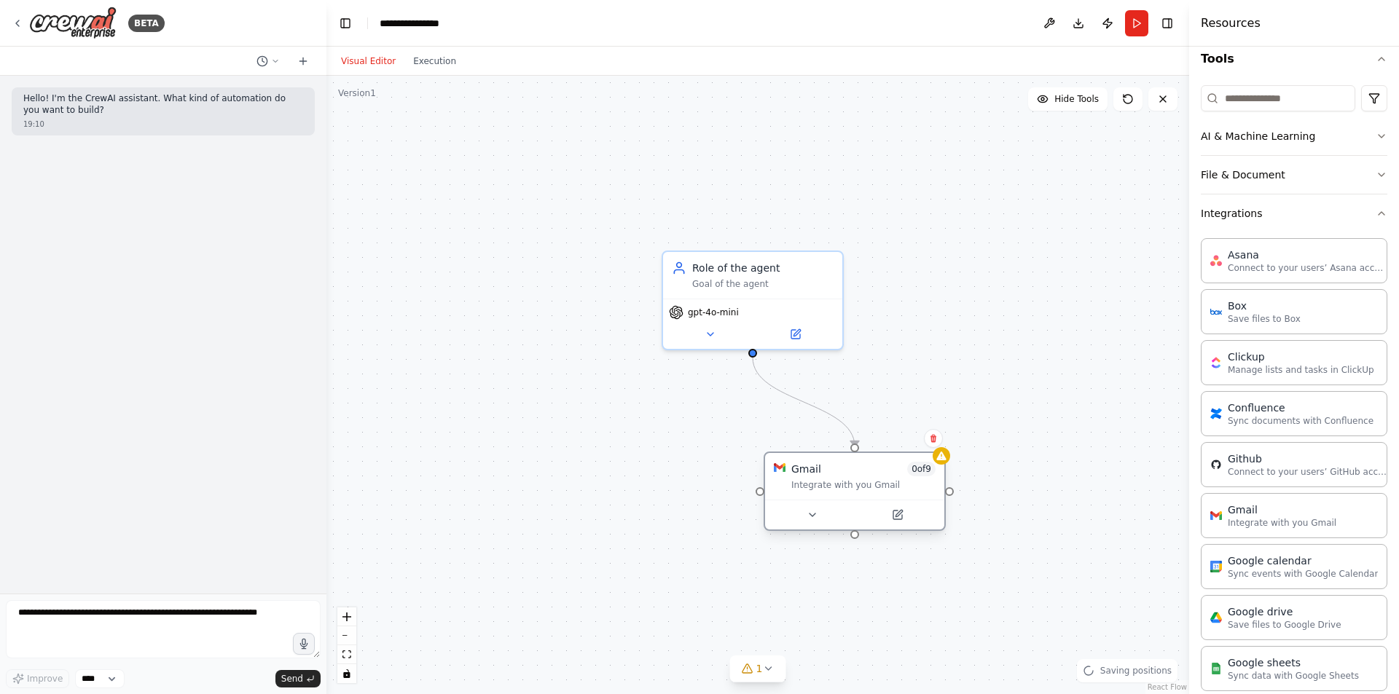
click at [841, 482] on div "Integrate with you Gmail" at bounding box center [863, 485] width 144 height 12
click at [812, 514] on icon at bounding box center [812, 515] width 6 height 3
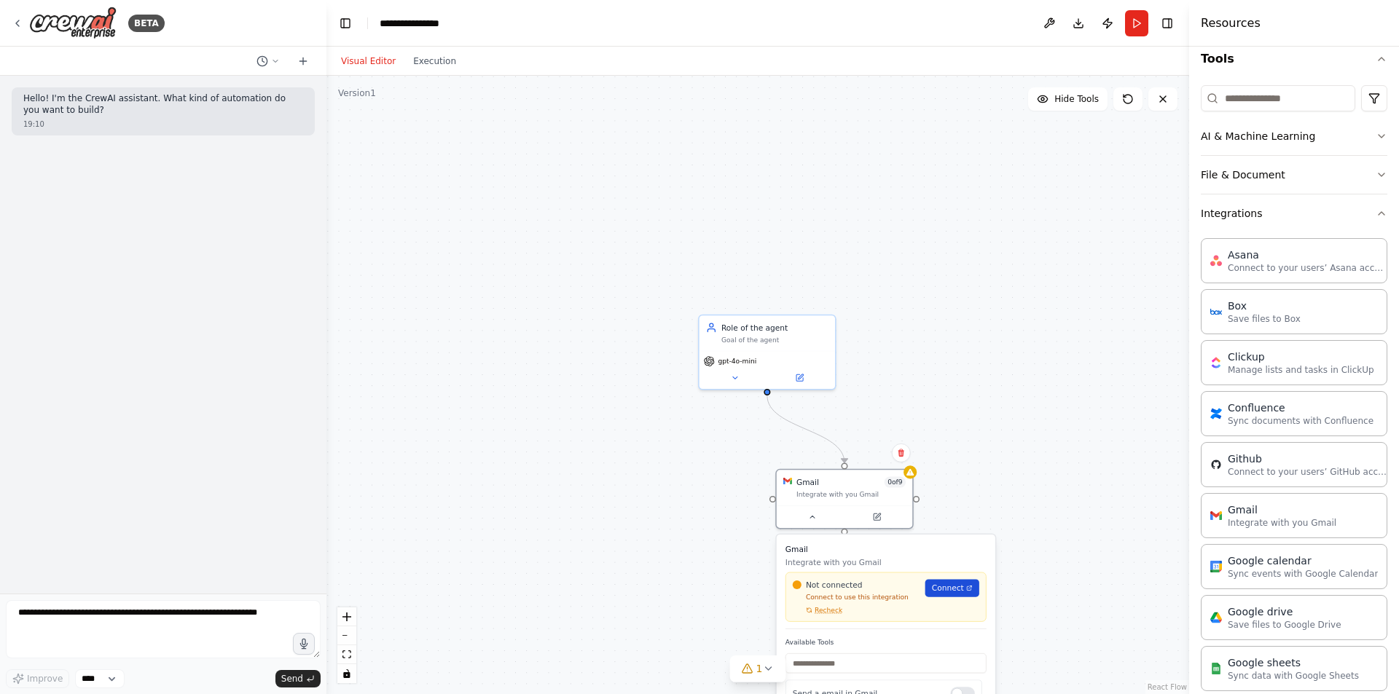
click at [950, 586] on span "Connect" at bounding box center [948, 588] width 32 height 11
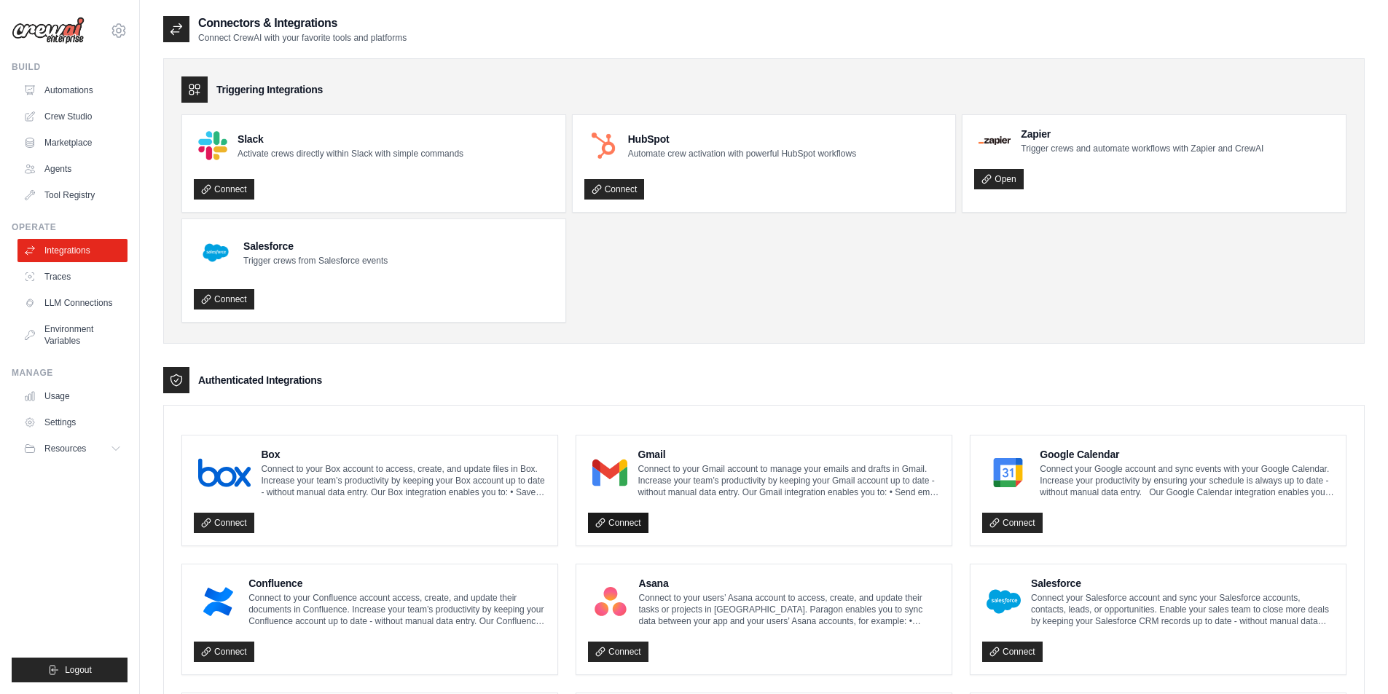
click at [632, 522] on link "Connect" at bounding box center [618, 523] width 60 height 20
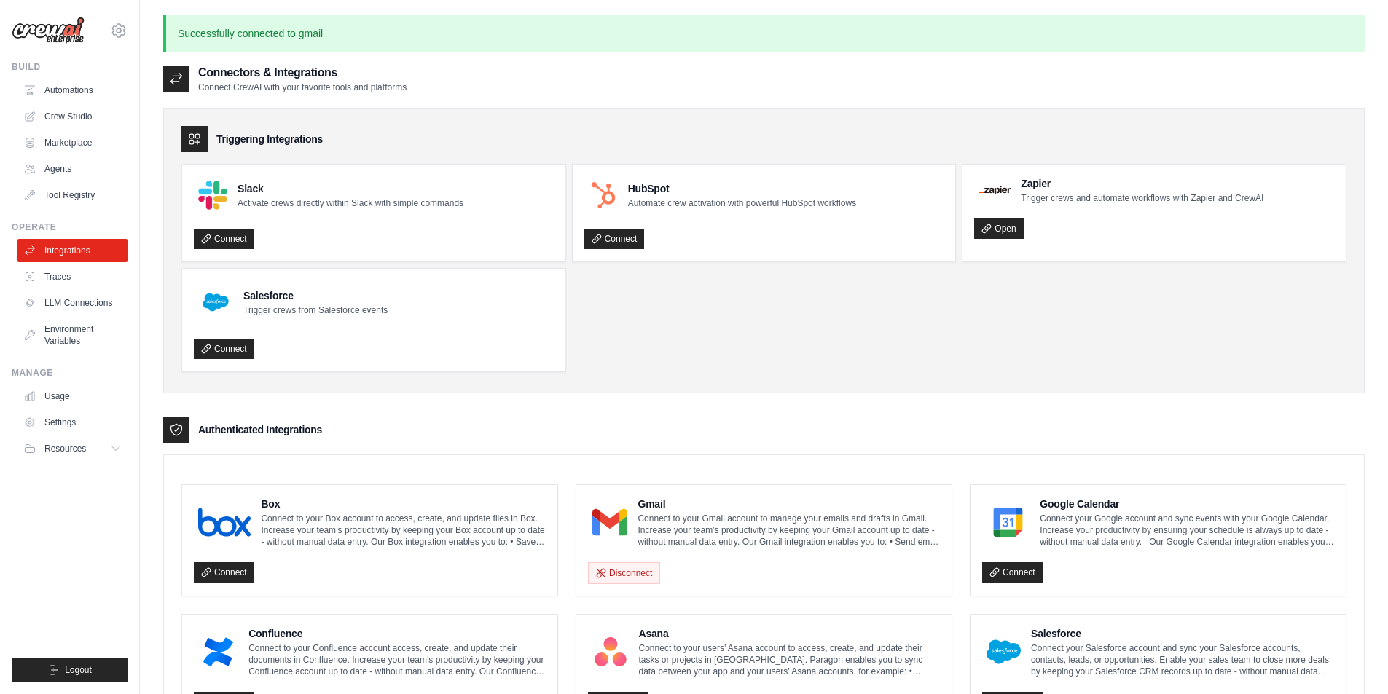
click at [755, 522] on p "Connect to your Gmail account to manage your emails and drafts in Gmail. Increa…" at bounding box center [788, 530] width 302 height 35
click at [610, 519] on img at bounding box center [609, 522] width 35 height 29
click at [656, 506] on h4 "Gmail" at bounding box center [788, 504] width 302 height 15
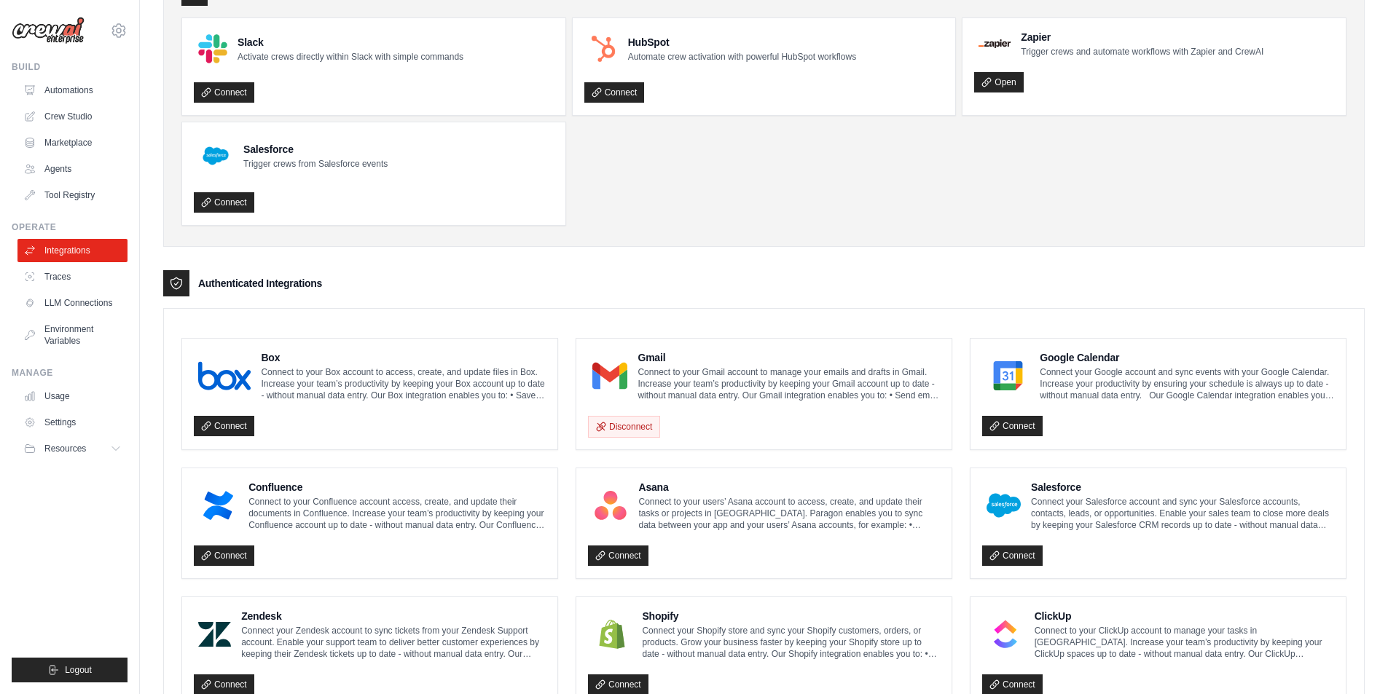
scroll to position [146, 0]
